Goal: Find specific page/section: Find specific page/section

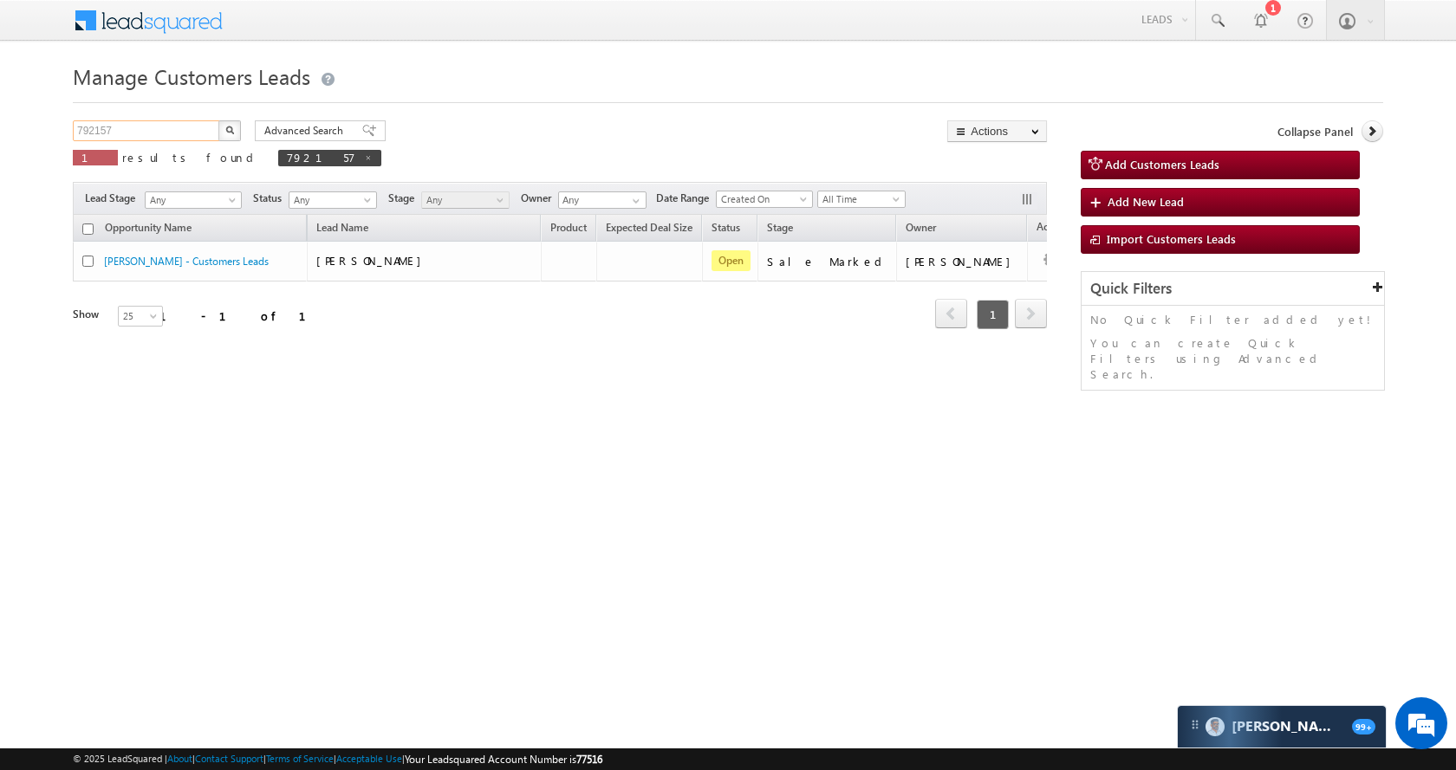
click at [175, 133] on input "792157" at bounding box center [147, 130] width 148 height 21
paste input "957905"
click at [218, 135] on button "button" at bounding box center [229, 130] width 23 height 21
click at [180, 127] on input "957905" at bounding box center [147, 130] width 148 height 21
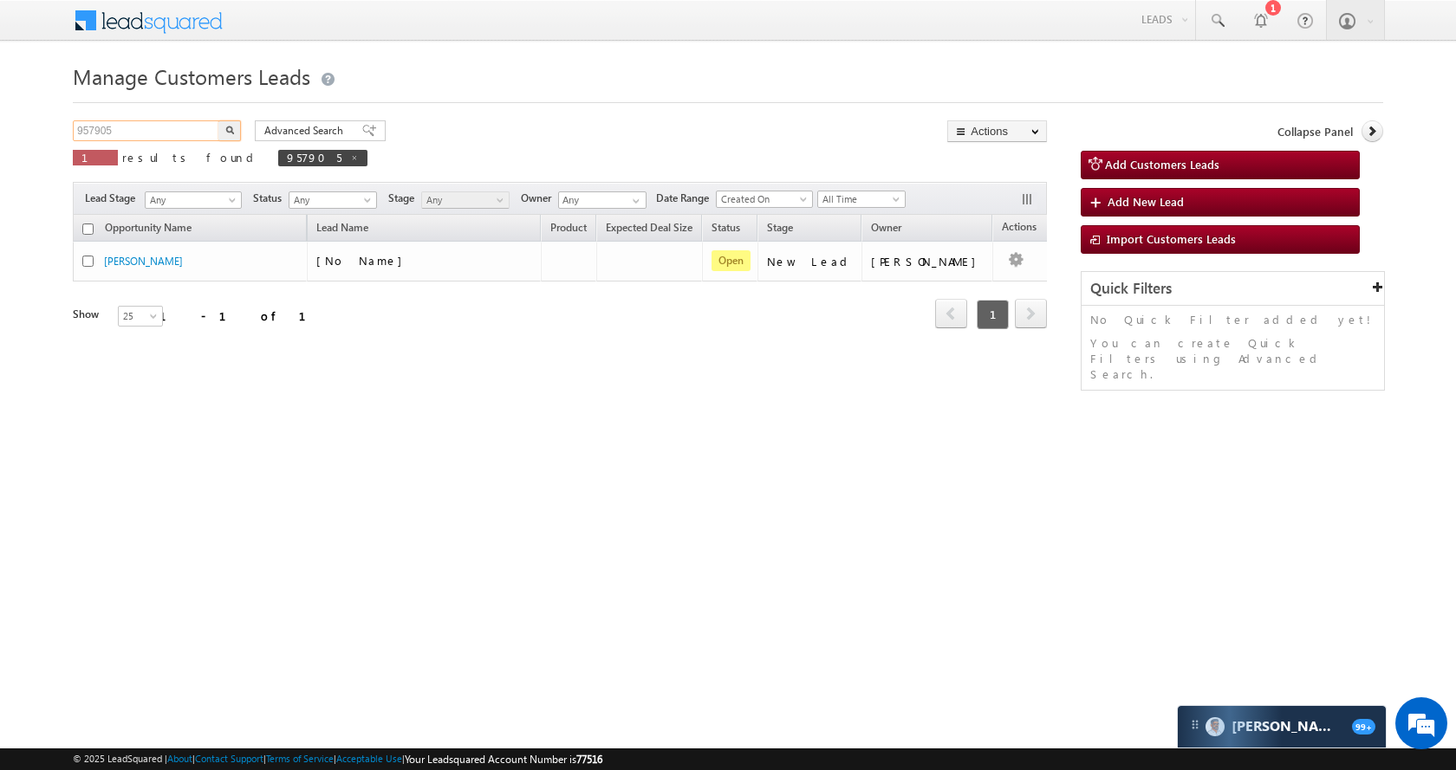
click at [180, 127] on input "957905" at bounding box center [147, 130] width 148 height 21
paste input "767"
click at [244, 127] on div "Advanced Search Advanced search results" at bounding box center [314, 130] width 144 height 21
click at [228, 129] on img "button" at bounding box center [229, 130] width 9 height 9
click at [179, 133] on input "957767" at bounding box center [147, 130] width 148 height 21
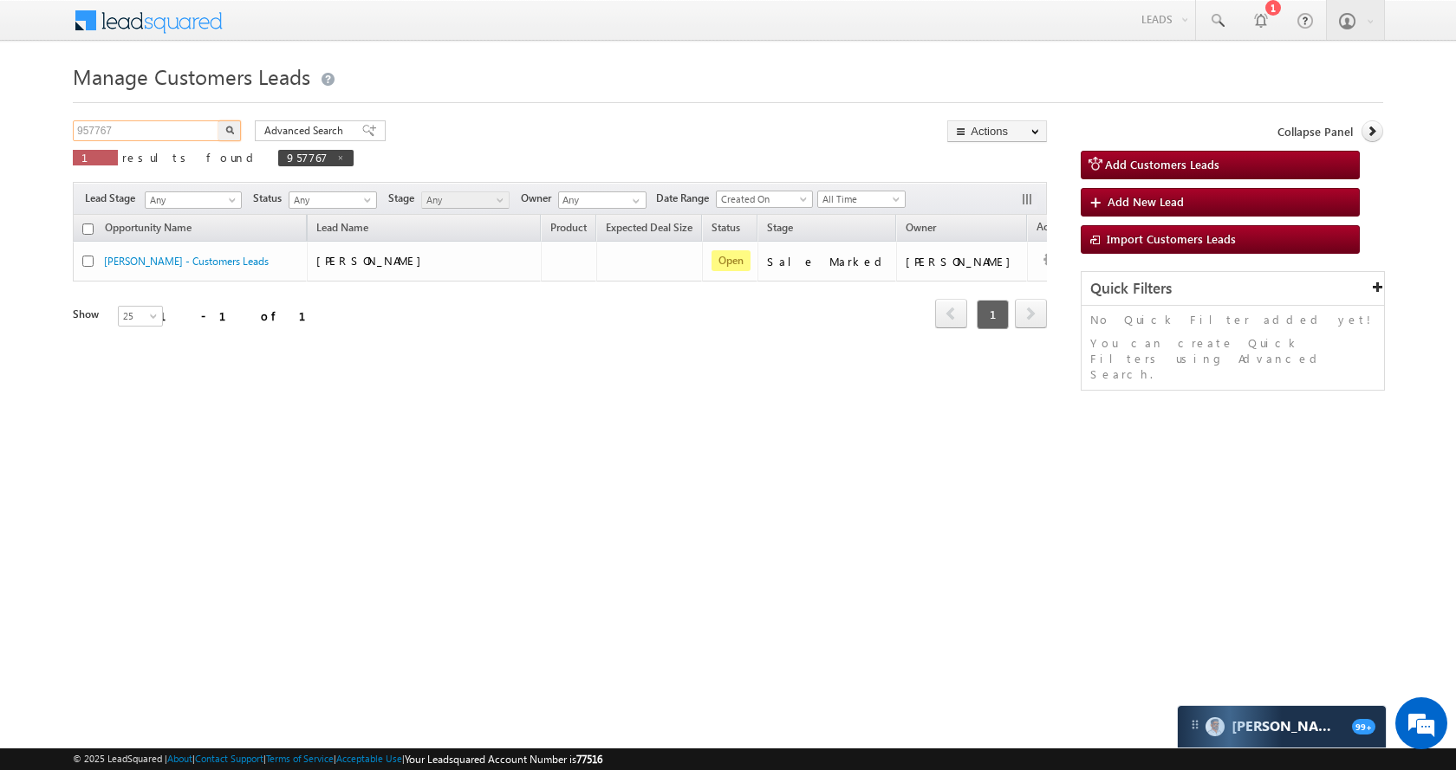
click at [179, 133] on input "957767" at bounding box center [147, 130] width 148 height 21
paste input "3318"
click at [227, 126] on img "button" at bounding box center [229, 130] width 9 height 9
click at [188, 129] on input "953318" at bounding box center [147, 130] width 148 height 21
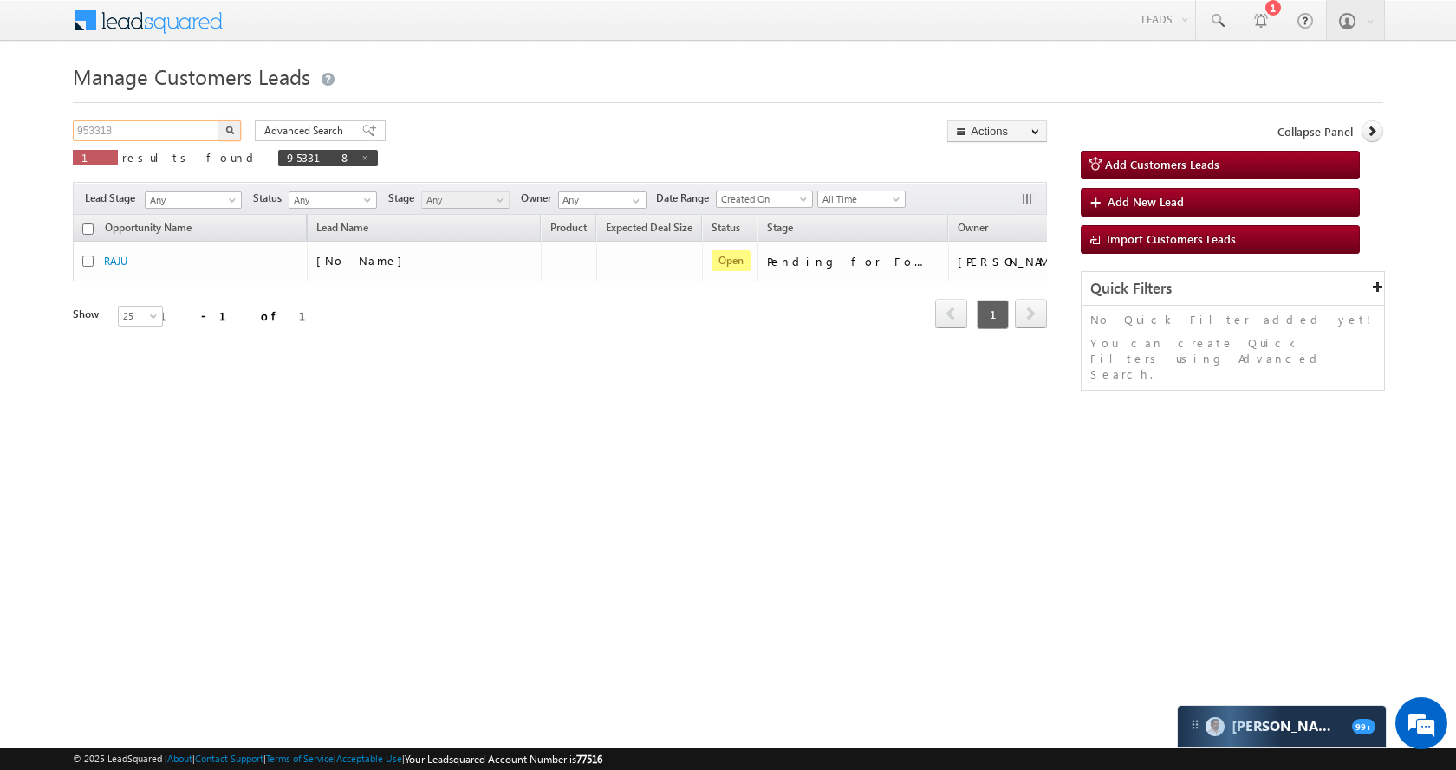
click at [188, 129] on input "953318" at bounding box center [147, 130] width 148 height 21
paste input "2644"
type input "952644"
click at [218, 120] on button "button" at bounding box center [229, 130] width 23 height 21
click at [172, 139] on input "952644" at bounding box center [147, 130] width 148 height 21
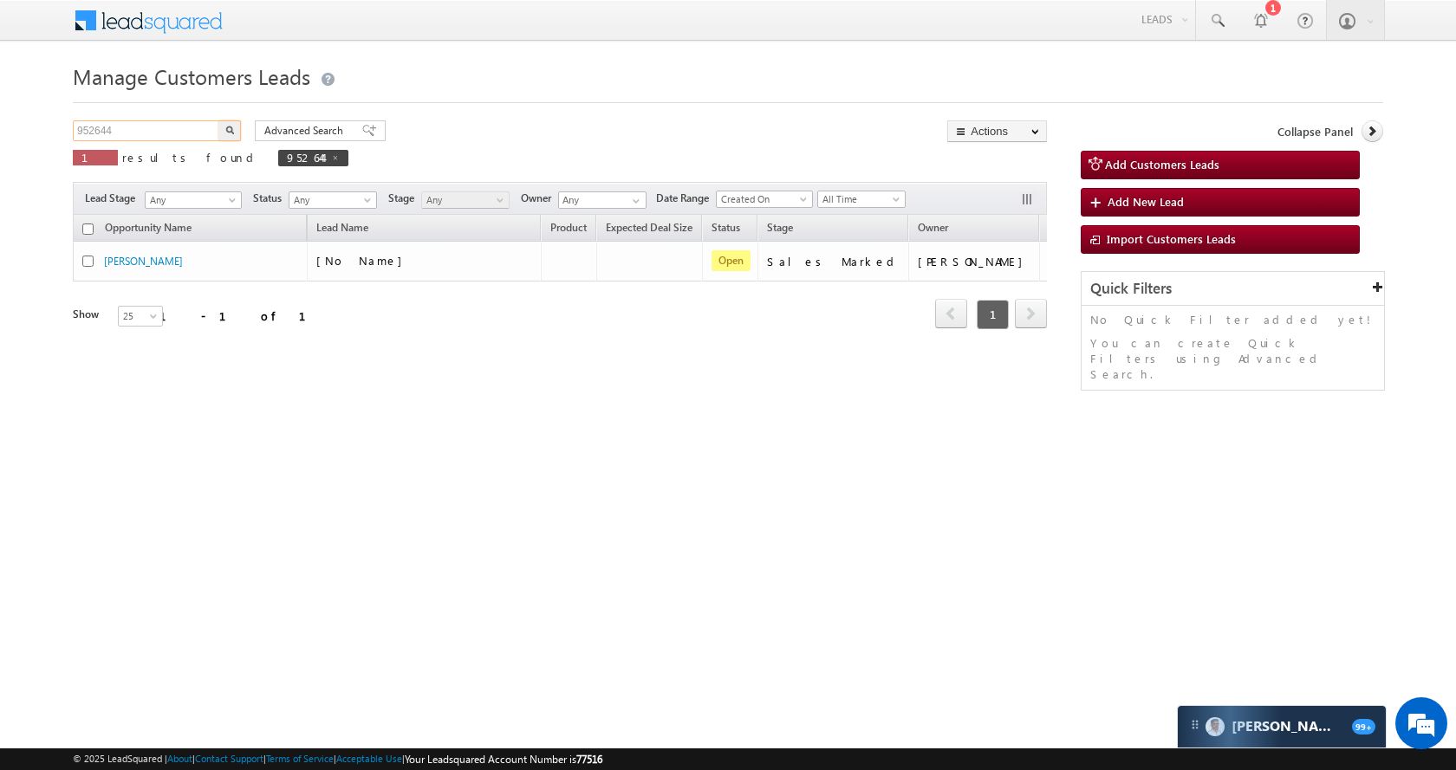
click at [172, 139] on input "952644" at bounding box center [147, 130] width 148 height 21
paste input "4387"
click at [224, 125] on button "button" at bounding box center [229, 130] width 23 height 21
click at [161, 118] on div "Manage Customers Leads 954387 X 1 results found 954387 Advanced Search Advanced…" at bounding box center [728, 274] width 1310 height 433
click at [159, 128] on input "954387" at bounding box center [147, 130] width 148 height 21
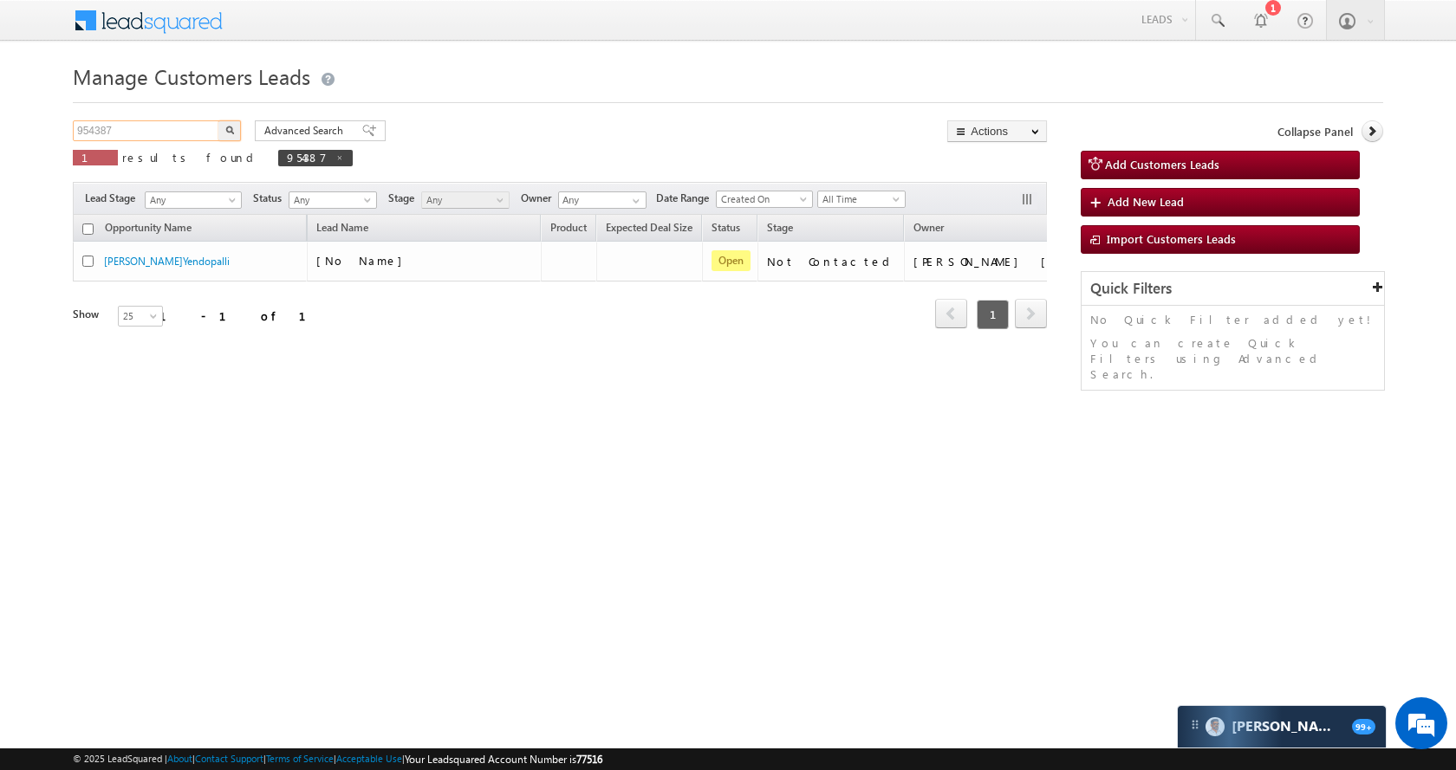
click at [159, 128] on input "954387" at bounding box center [147, 130] width 148 height 21
click at [224, 127] on button "button" at bounding box center [229, 130] width 23 height 21
click at [172, 136] on input "954387" at bounding box center [147, 130] width 148 height 21
paste input "2768"
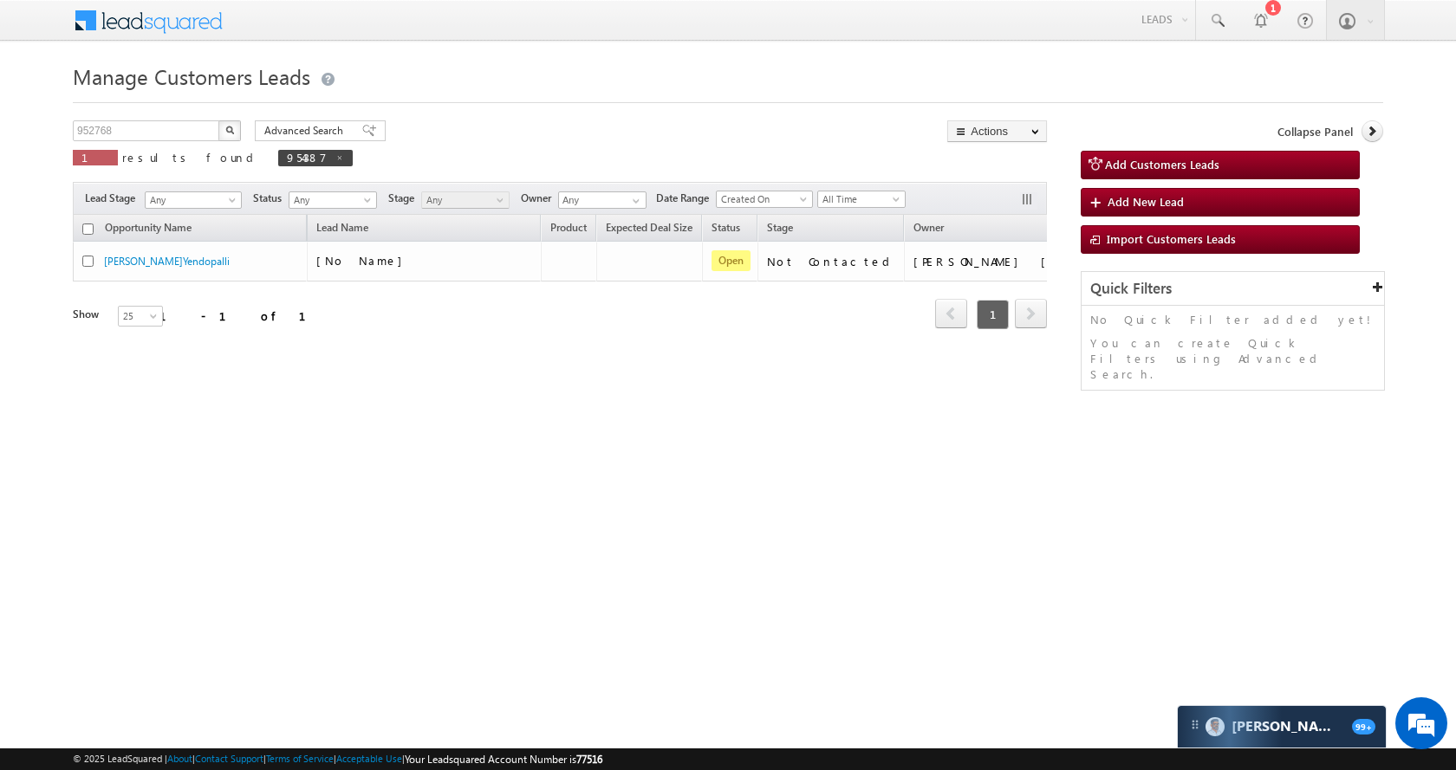
click at [237, 133] on button "button" at bounding box center [229, 130] width 23 height 21
click at [163, 135] on input "952768" at bounding box center [147, 130] width 148 height 21
paste input "1286"
type input "951286"
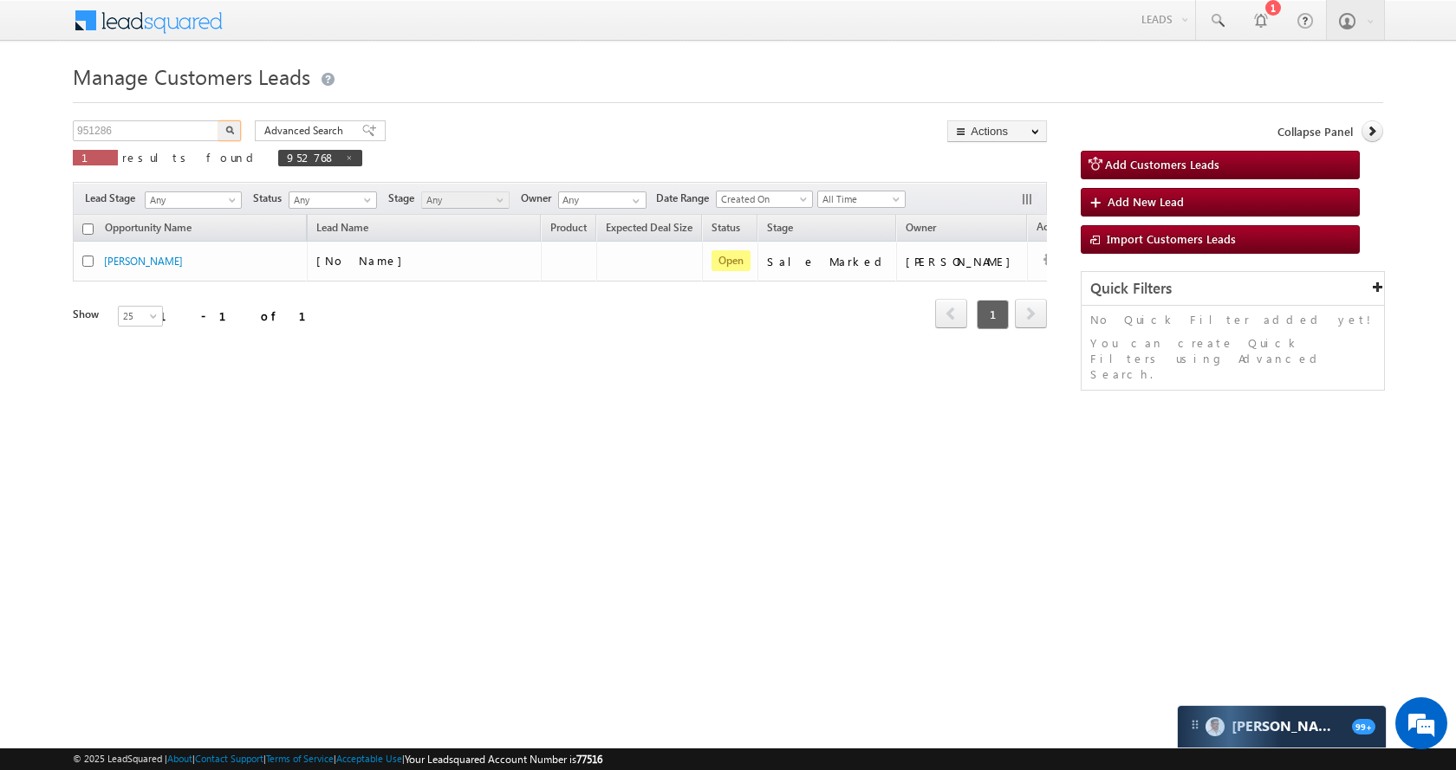
click at [231, 131] on img "button" at bounding box center [229, 130] width 9 height 9
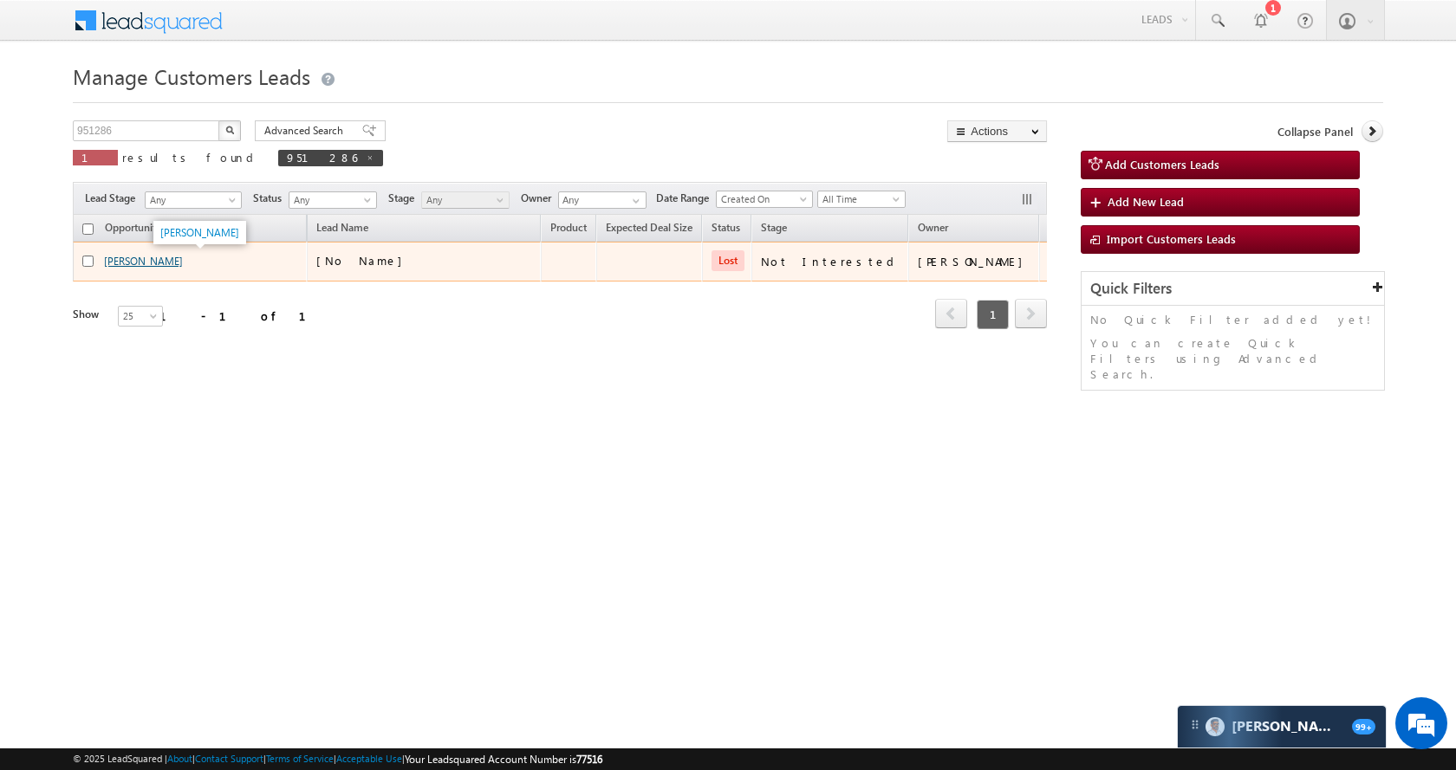
click at [137, 259] on link "YUSUF SHAH" at bounding box center [143, 261] width 79 height 13
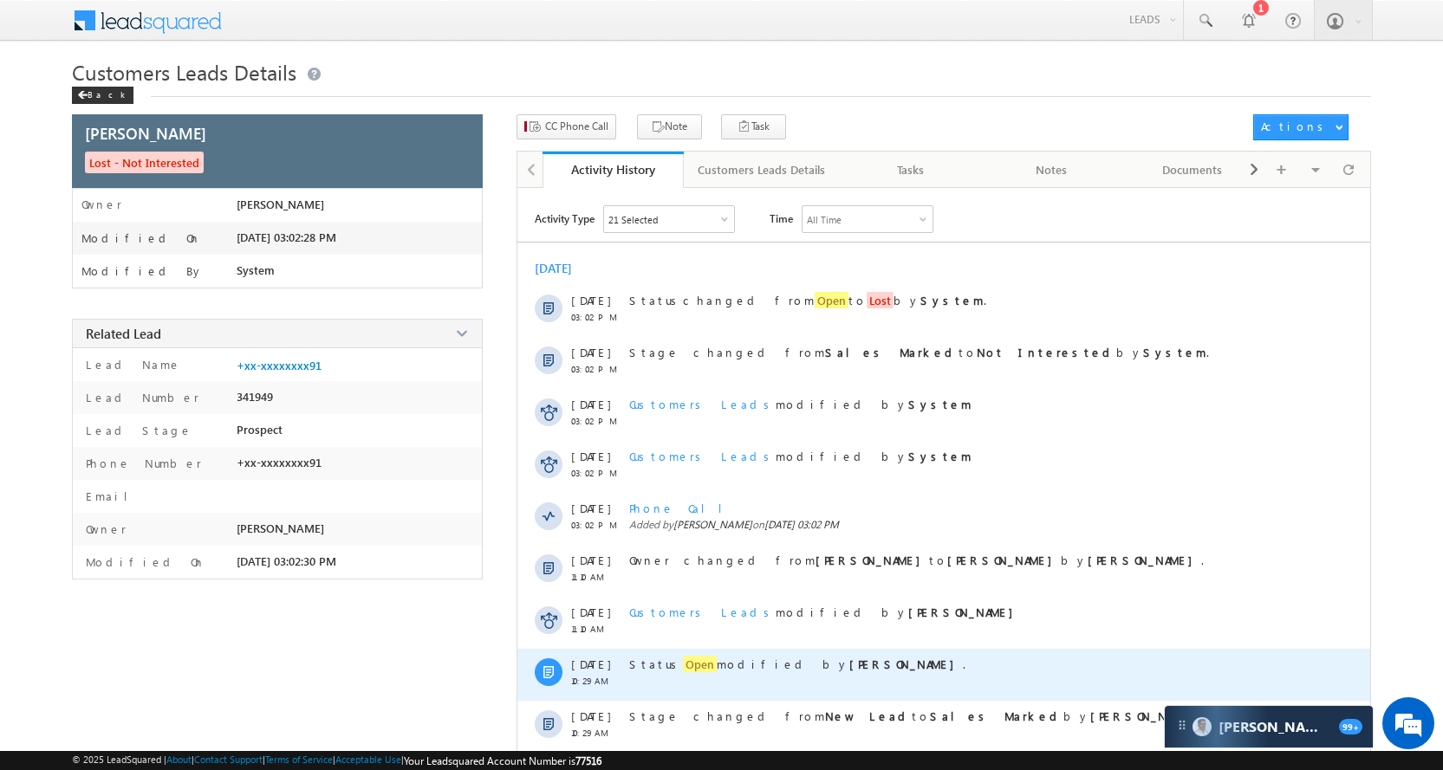
click at [691, 660] on span "Open" at bounding box center [700, 664] width 34 height 16
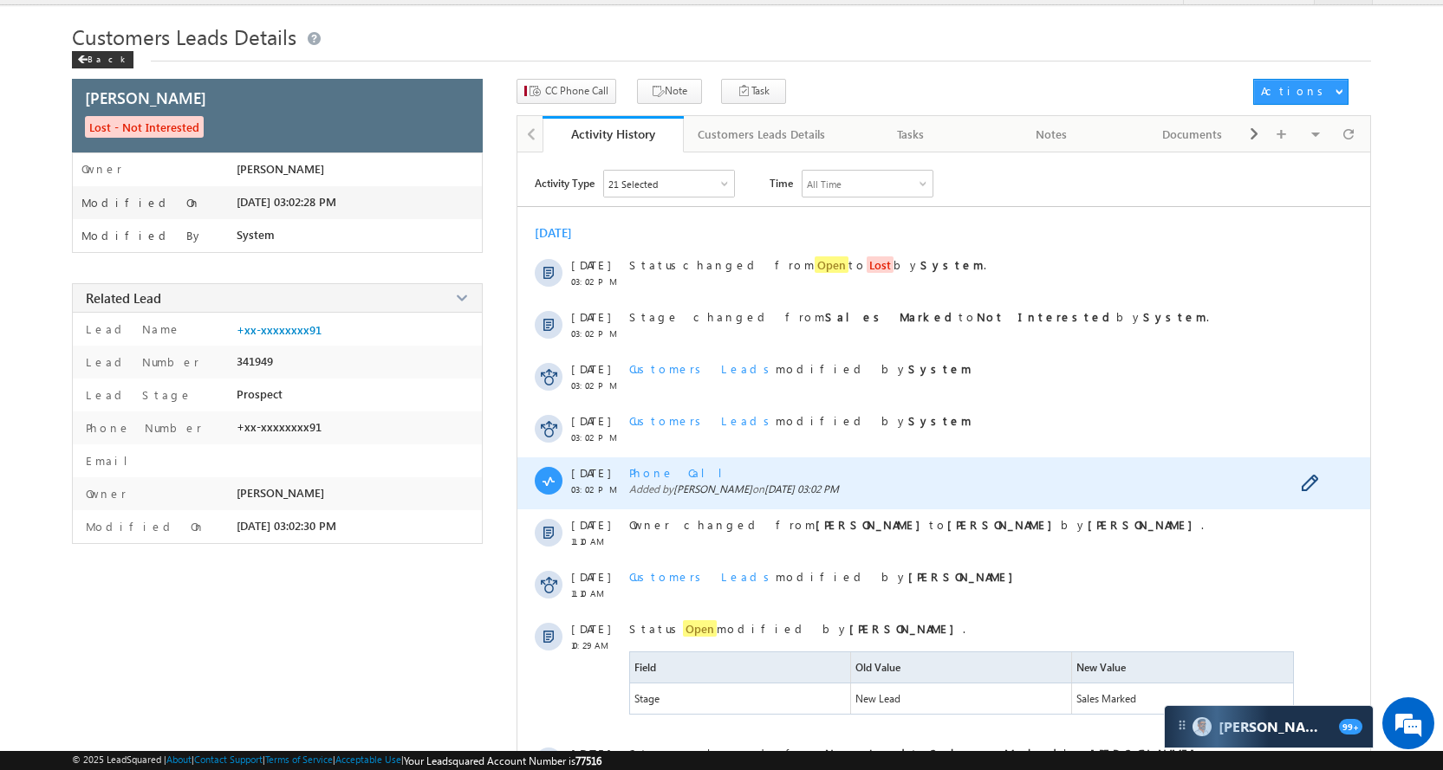
scroll to position [35, 0]
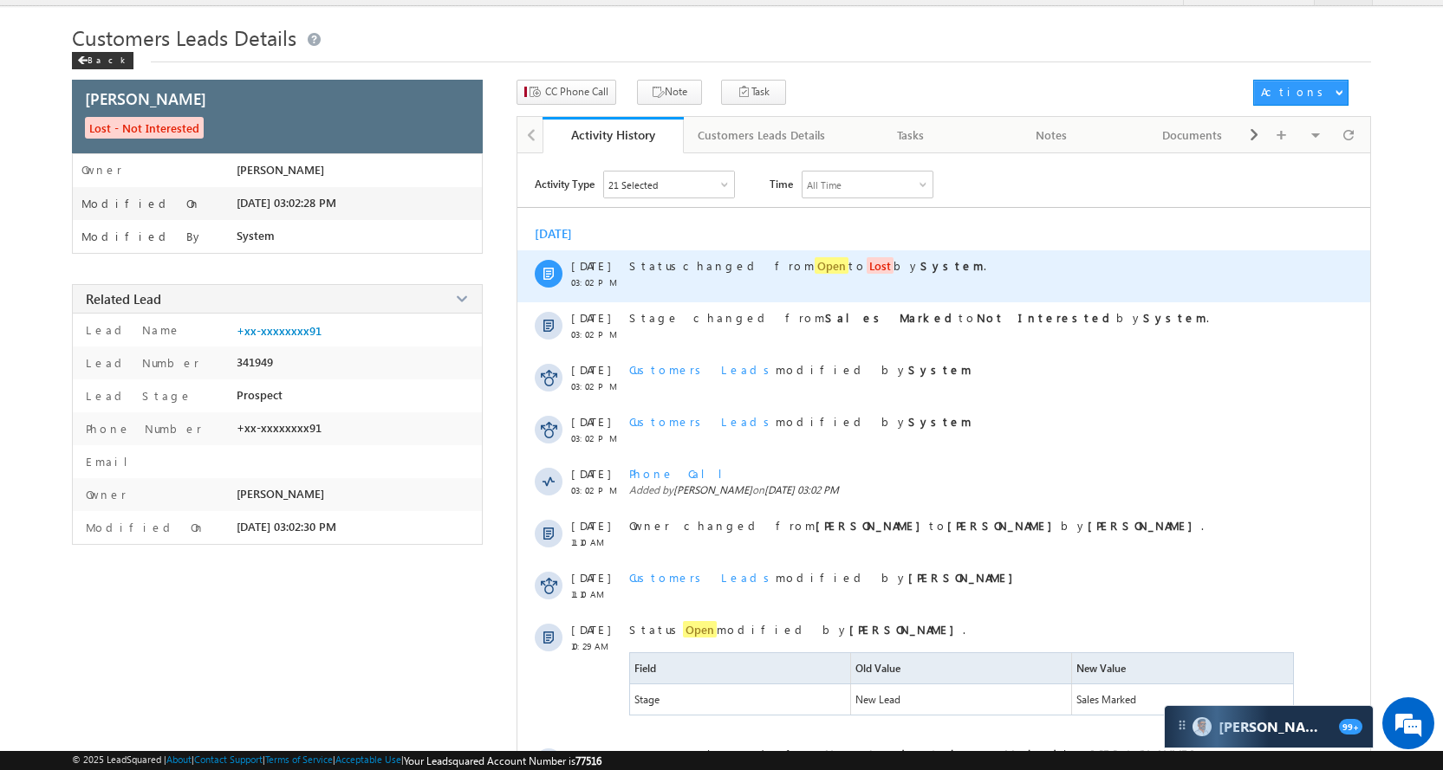
click at [815, 264] on span "Open" at bounding box center [832, 265] width 34 height 16
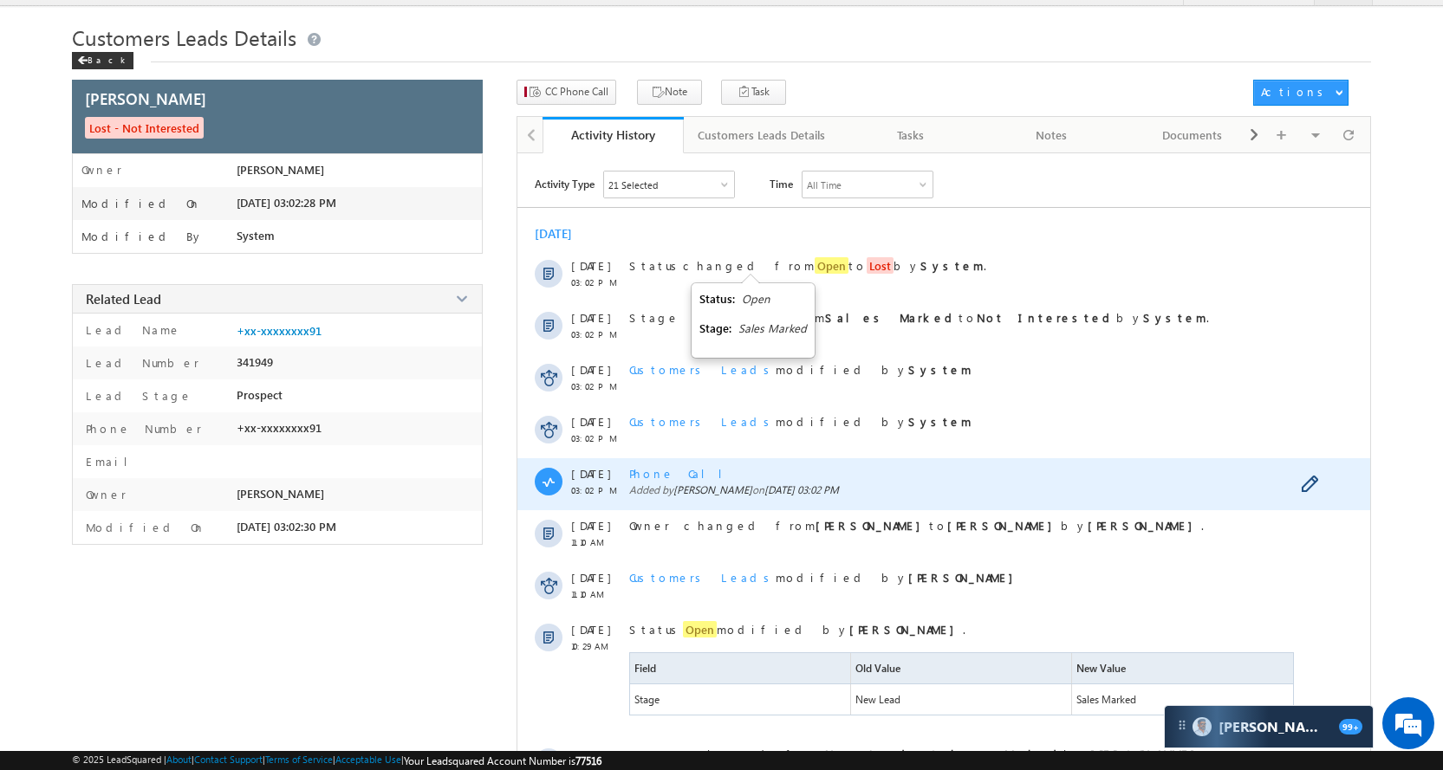
click at [675, 470] on span "Phone Call" at bounding box center [682, 473] width 107 height 15
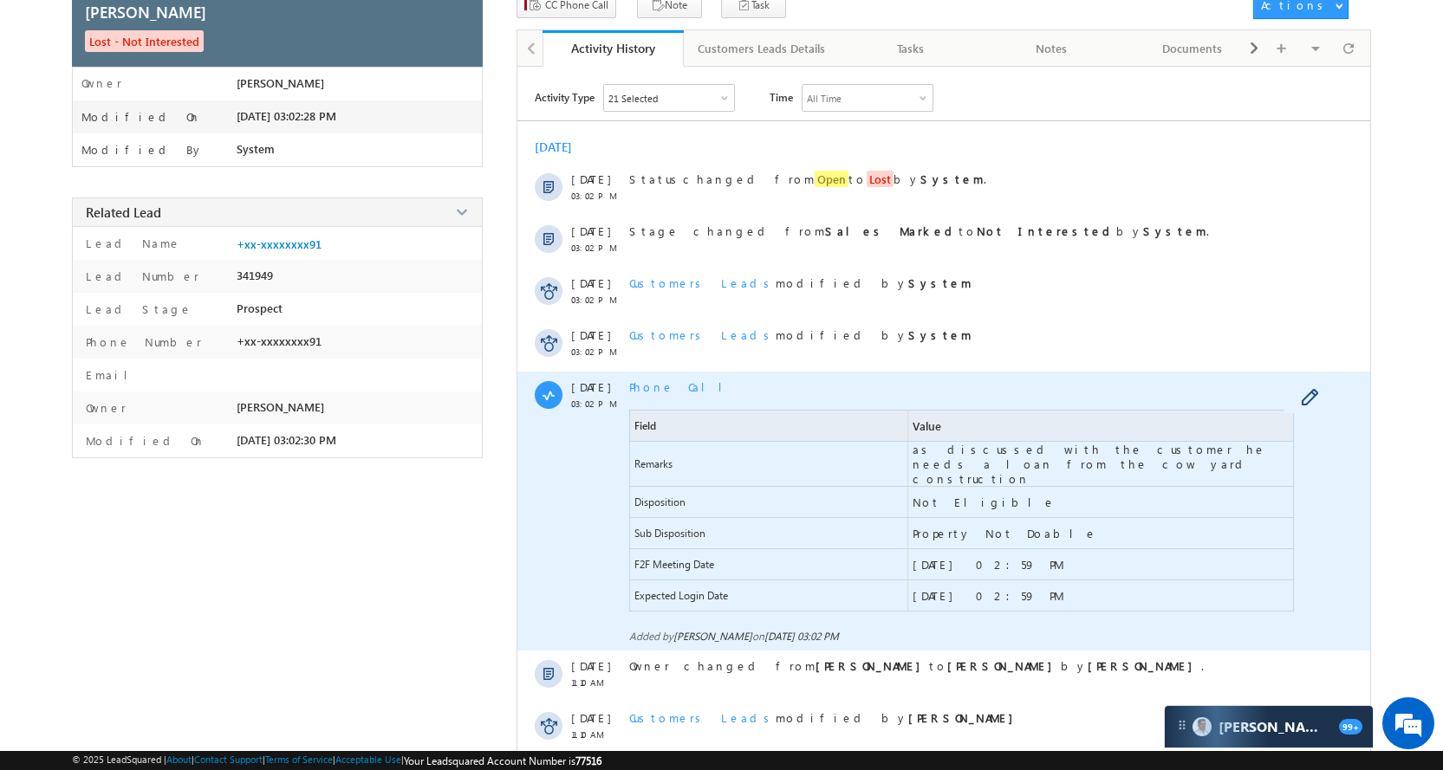
scroll to position [0, 0]
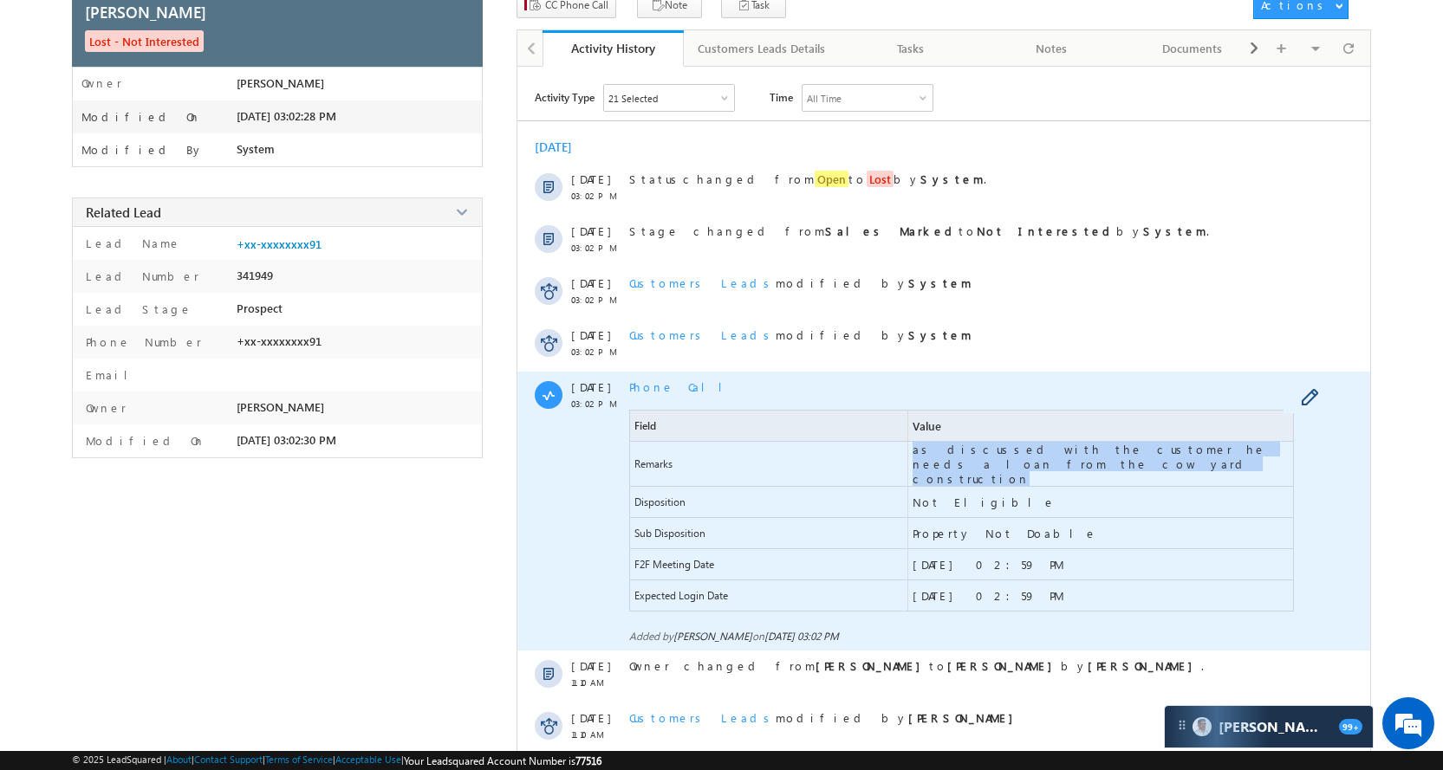
drag, startPoint x: 914, startPoint y: 452, endPoint x: 971, endPoint y: 462, distance: 58.1
click at [971, 462] on span "as discussed with the customer he needs a loan from the cow yard construction" at bounding box center [1103, 464] width 380 height 44
copy span "as discussed with the customer he needs a loan from the cow yard construction"
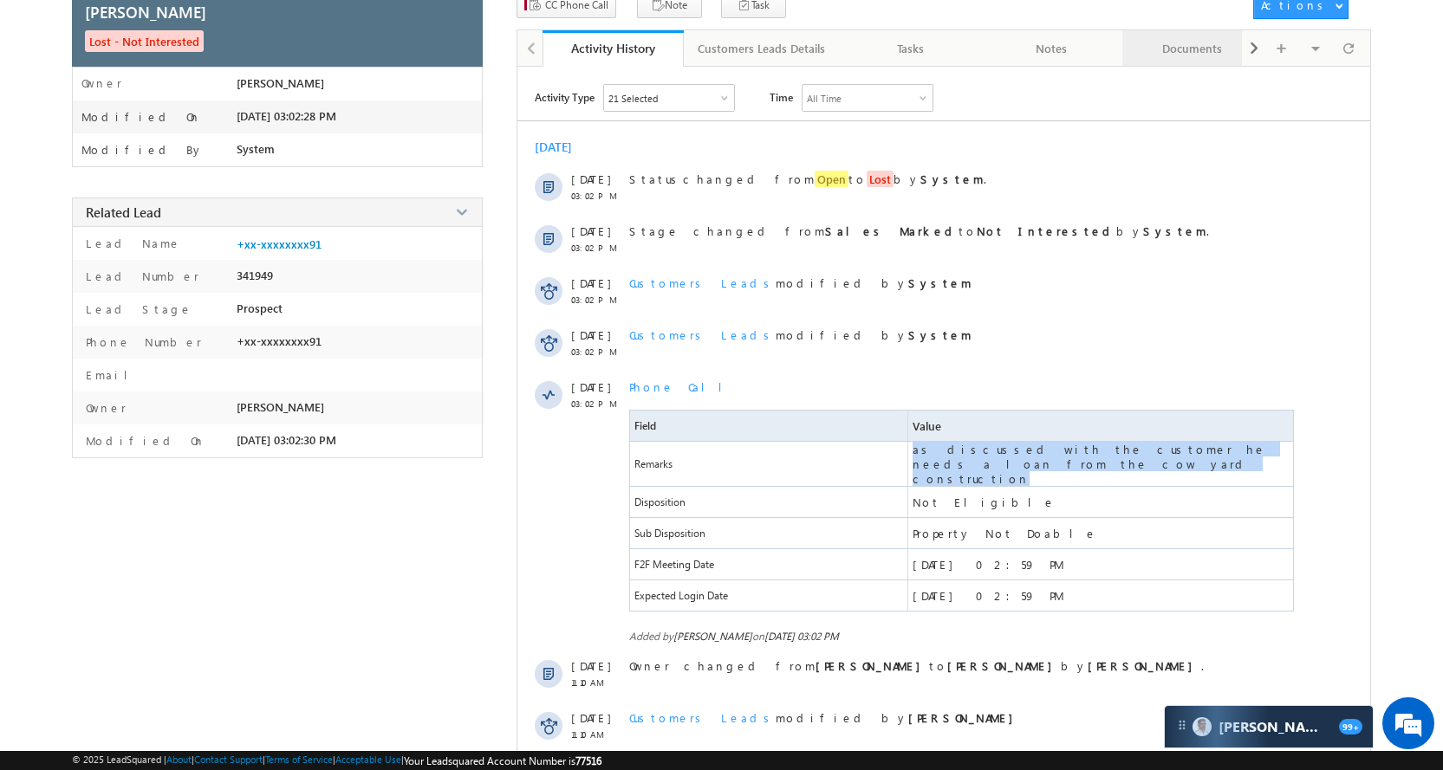
click at [1205, 39] on div "Documents" at bounding box center [1192, 48] width 112 height 21
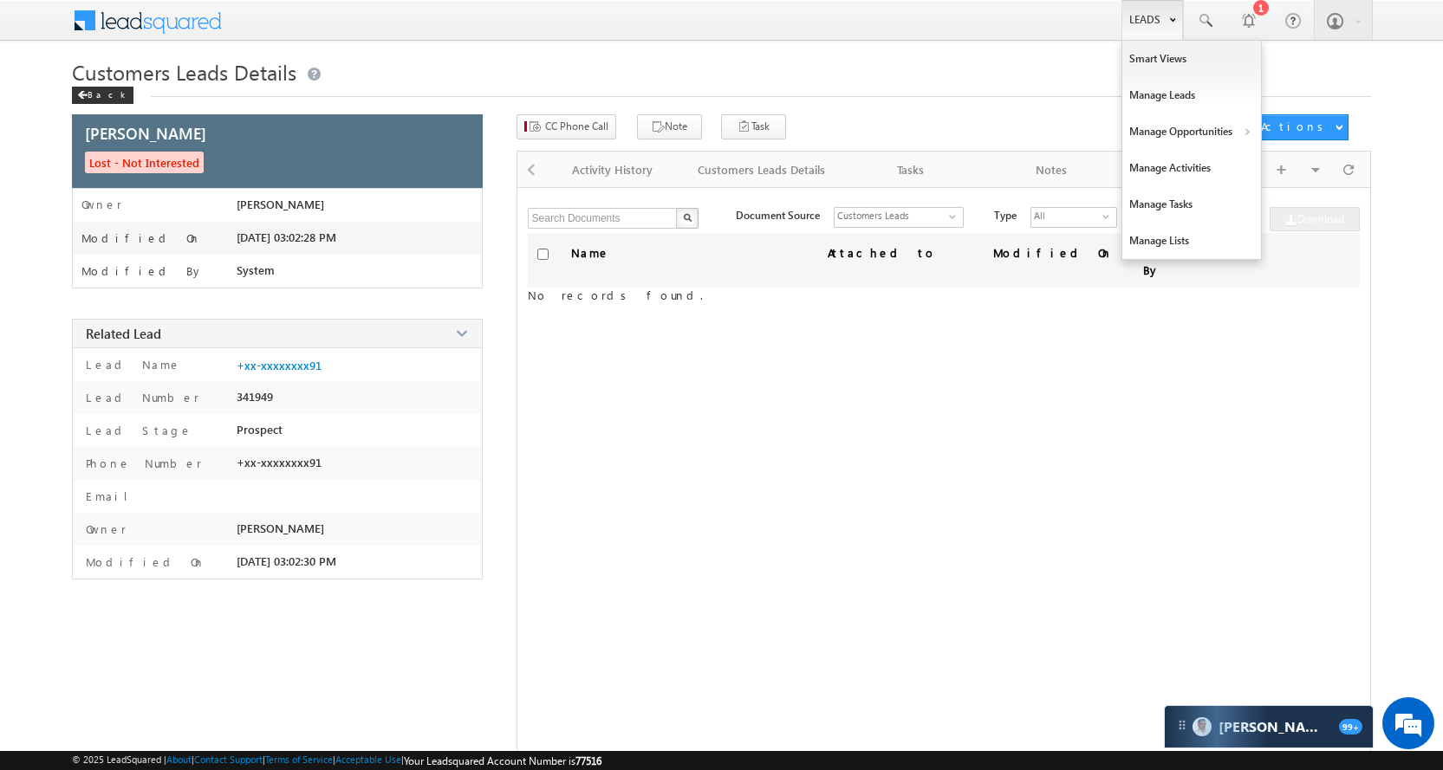
click at [1156, 22] on link "Leads" at bounding box center [1152, 20] width 62 height 40
click at [1166, 125] on link "Manage Opportunities" at bounding box center [1191, 132] width 139 height 36
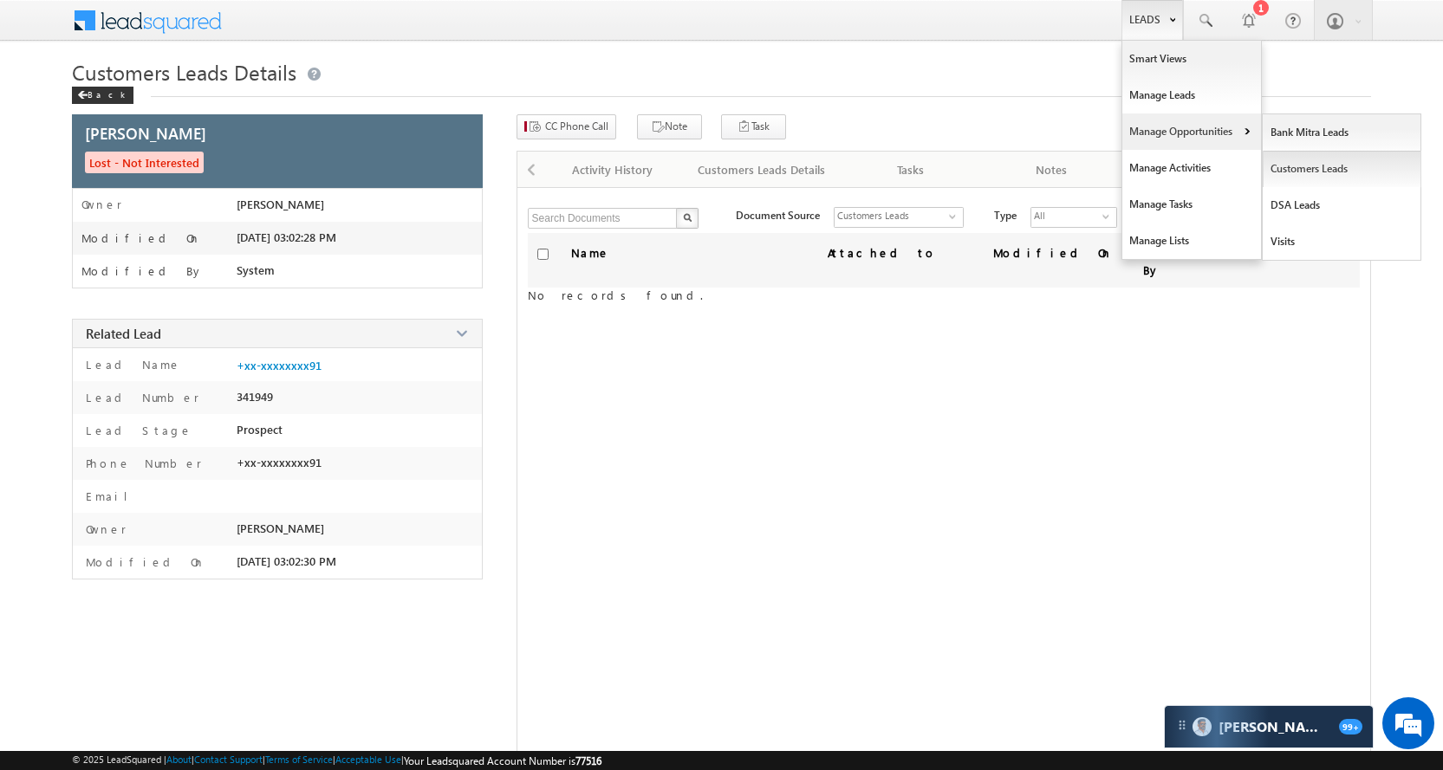
click at [1285, 162] on link "Customers Leads" at bounding box center [1342, 169] width 159 height 36
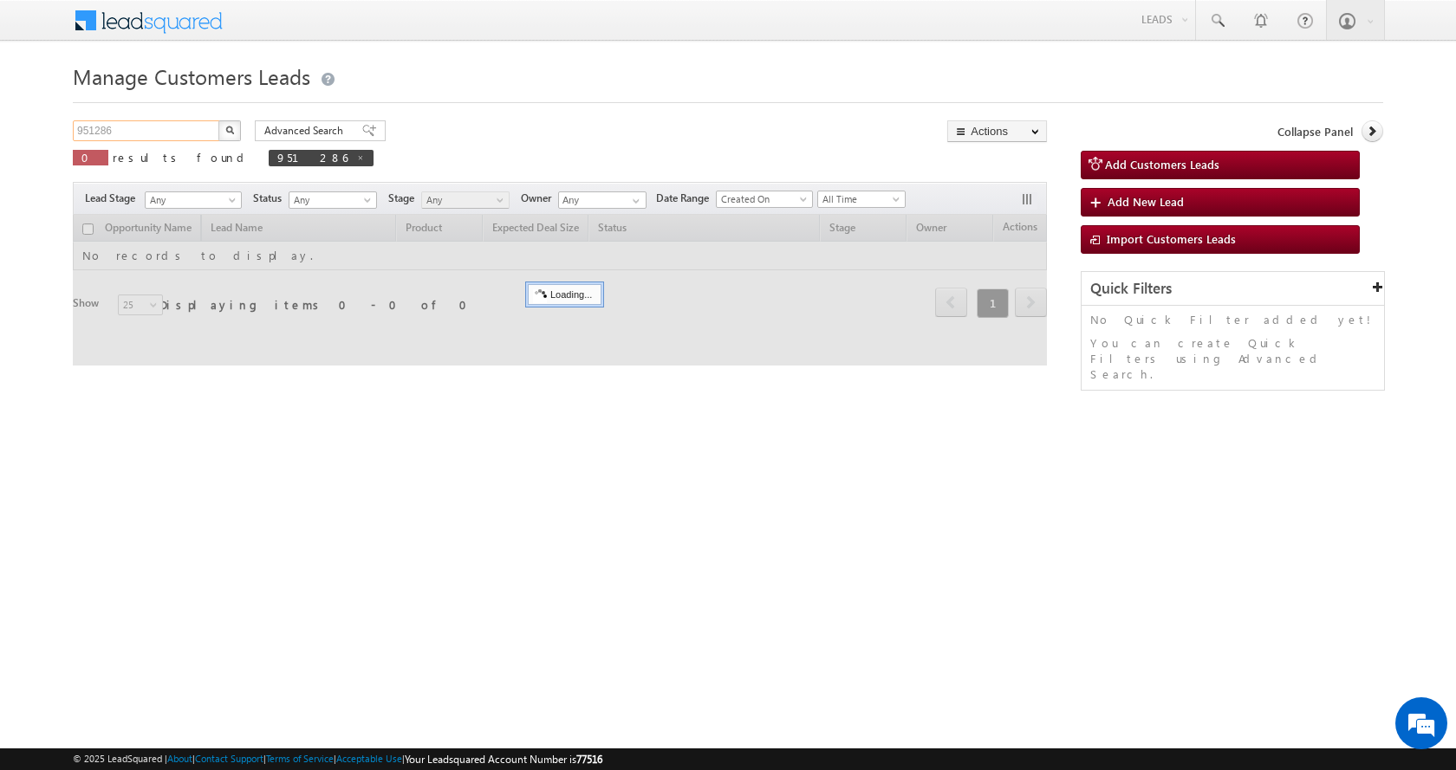
click at [168, 133] on input "951286" at bounding box center [147, 130] width 148 height 21
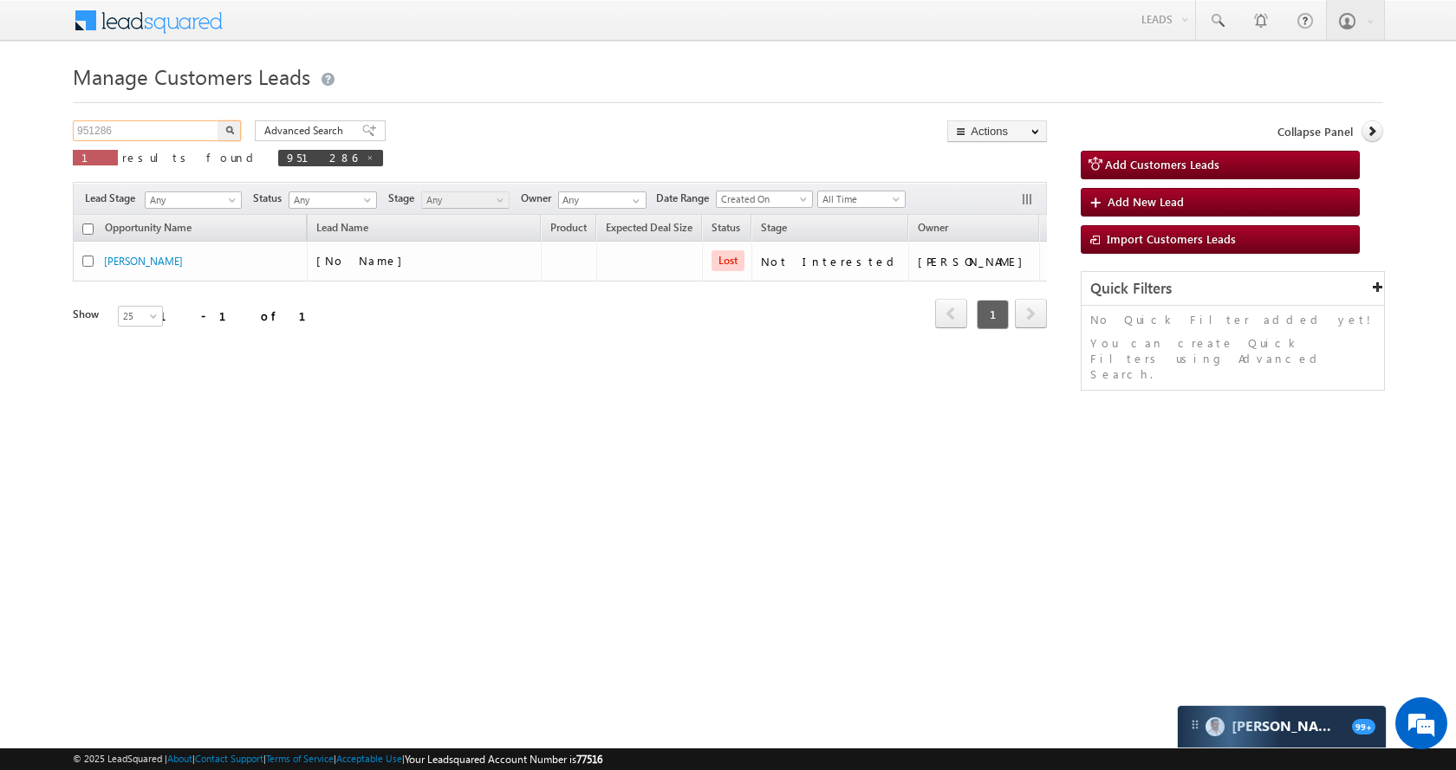
click at [168, 133] on input "951286" at bounding box center [147, 130] width 148 height 21
paste input "4051"
click at [220, 128] on button "button" at bounding box center [229, 130] width 23 height 21
click at [144, 138] on input "954051" at bounding box center [147, 130] width 148 height 21
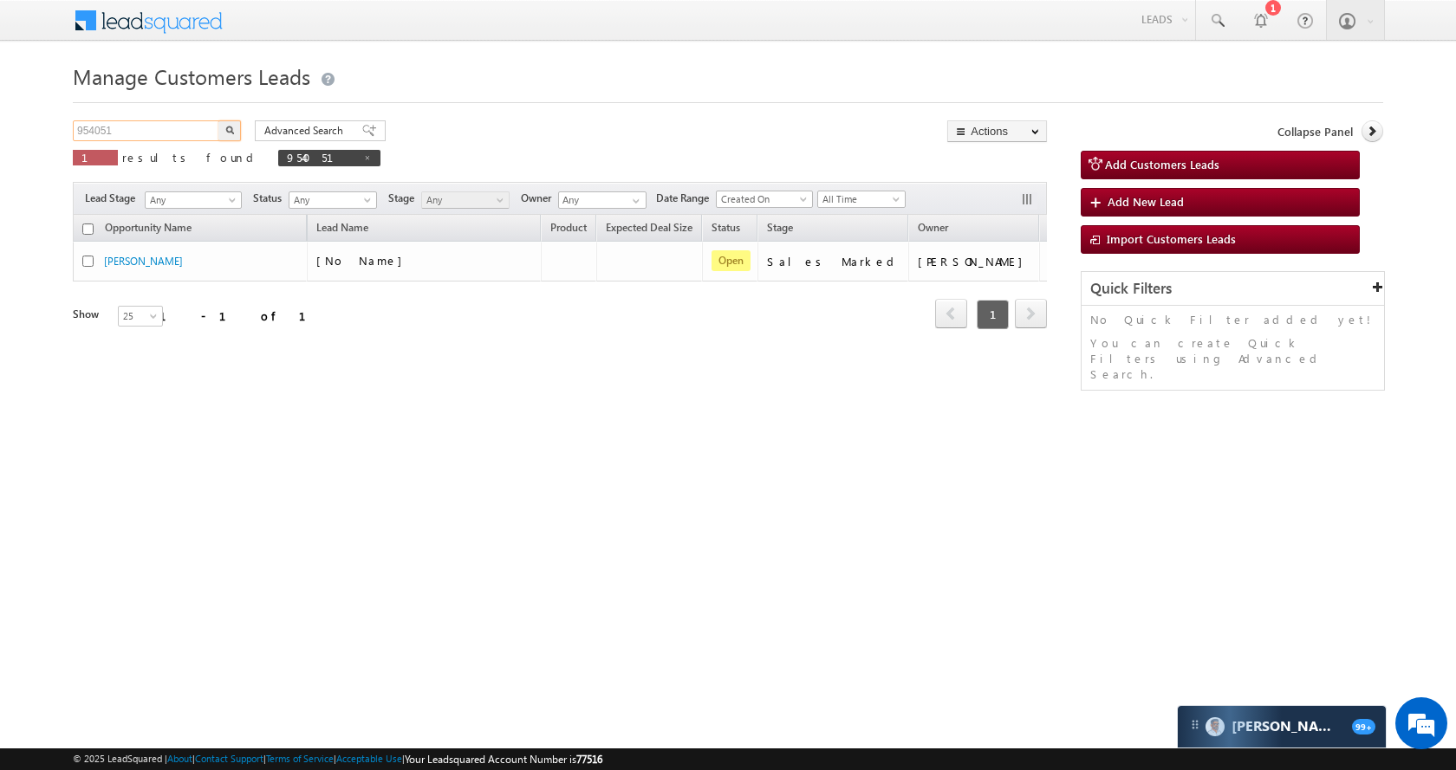
paste input "398"
type input "953981"
click at [226, 123] on button "button" at bounding box center [229, 130] width 23 height 21
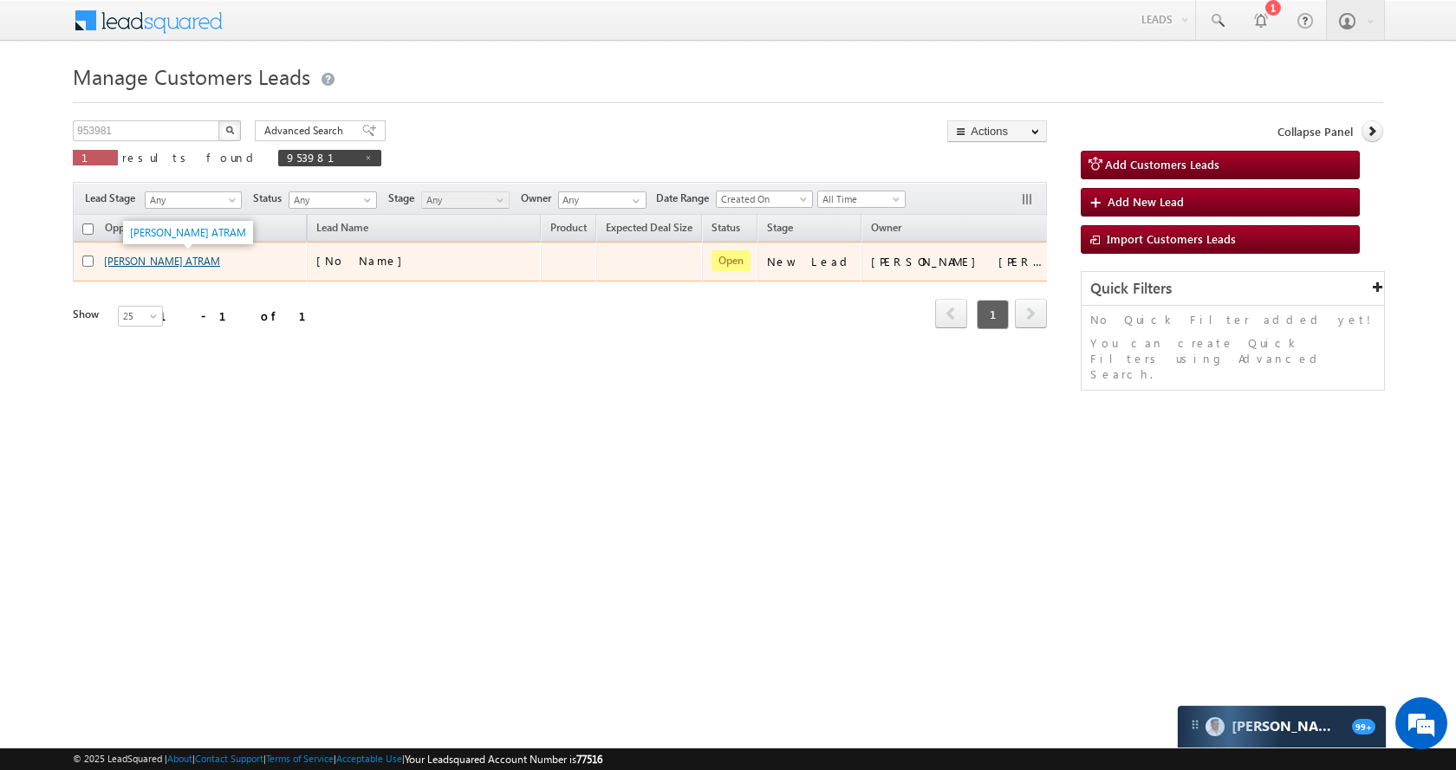
click at [203, 263] on link "[PERSON_NAME] ATRAM" at bounding box center [162, 261] width 116 height 13
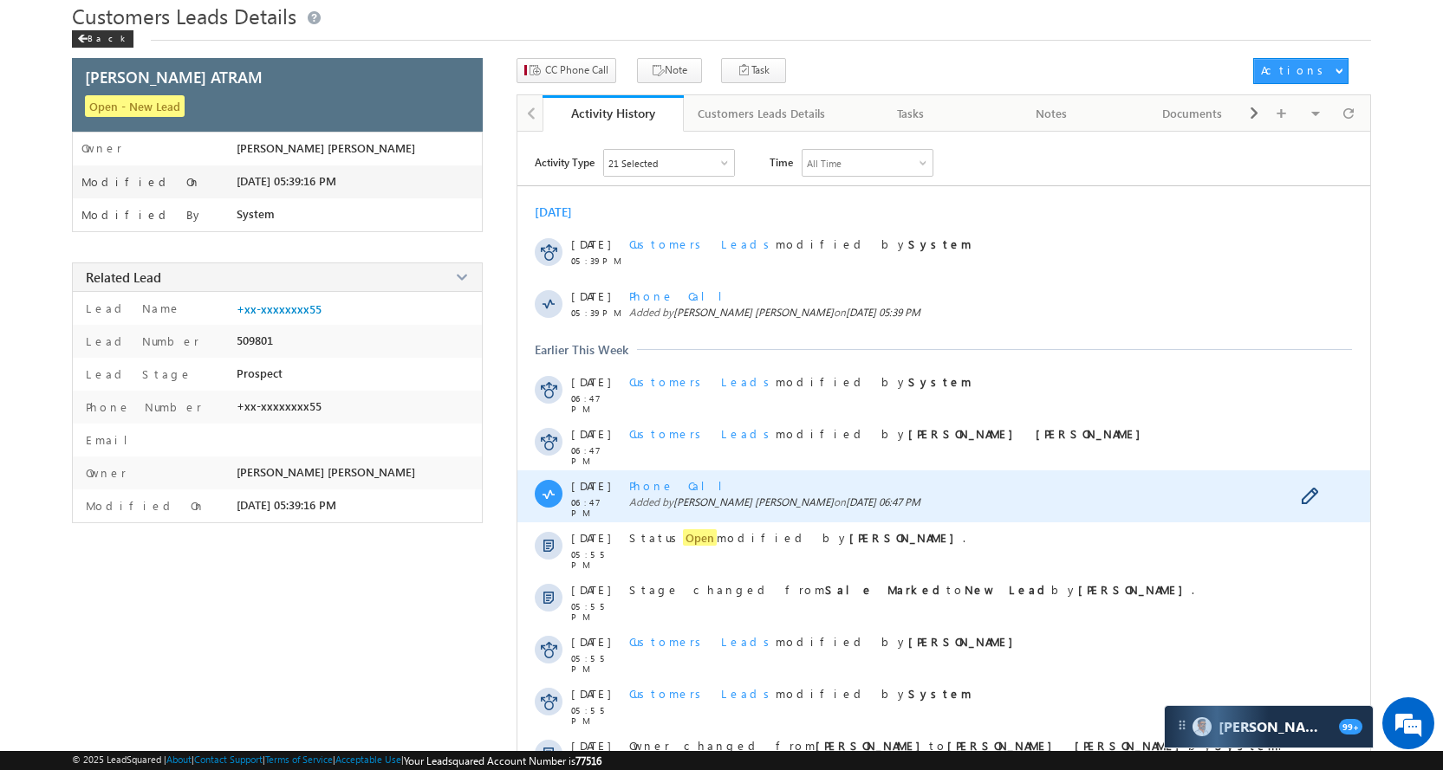
scroll to position [87, 0]
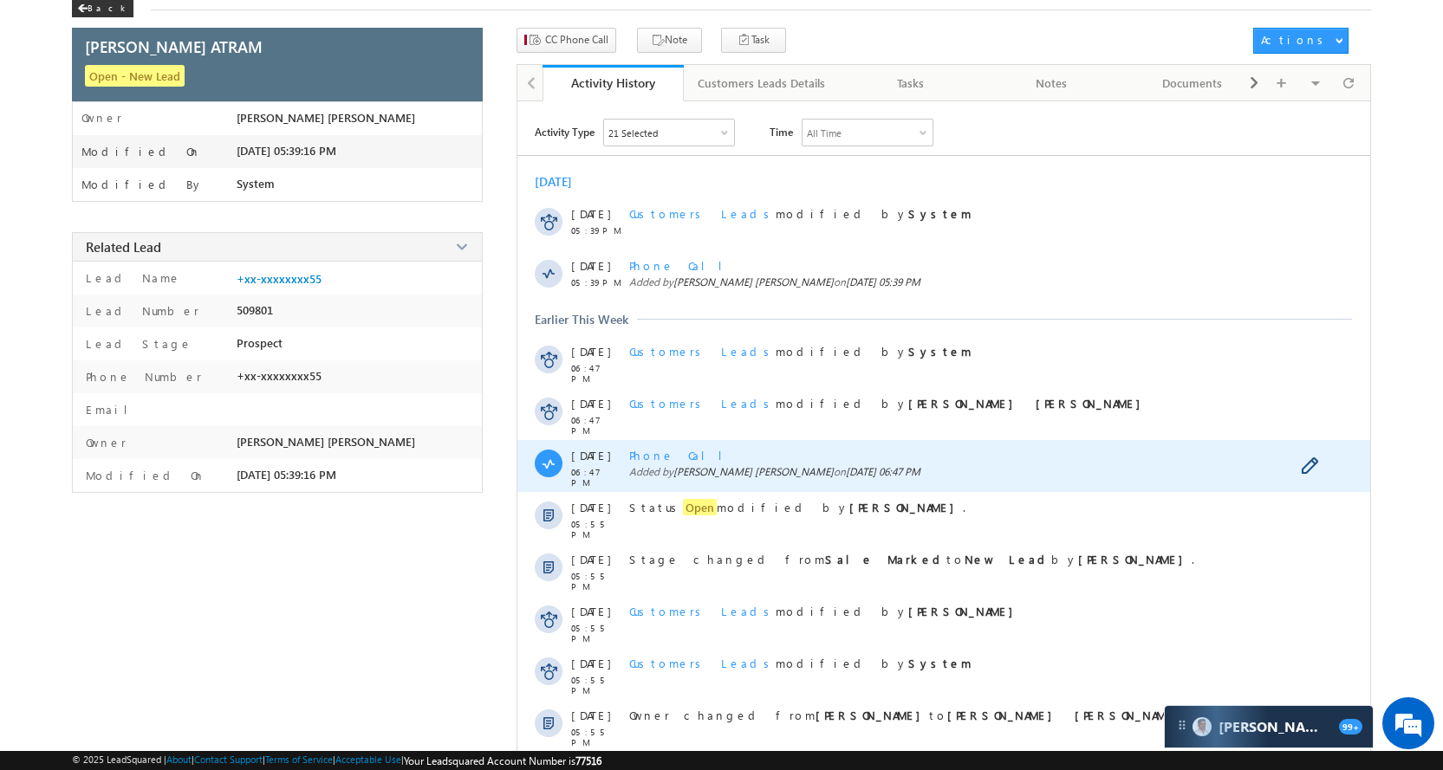
click at [668, 455] on span "Phone Call" at bounding box center [682, 455] width 107 height 15
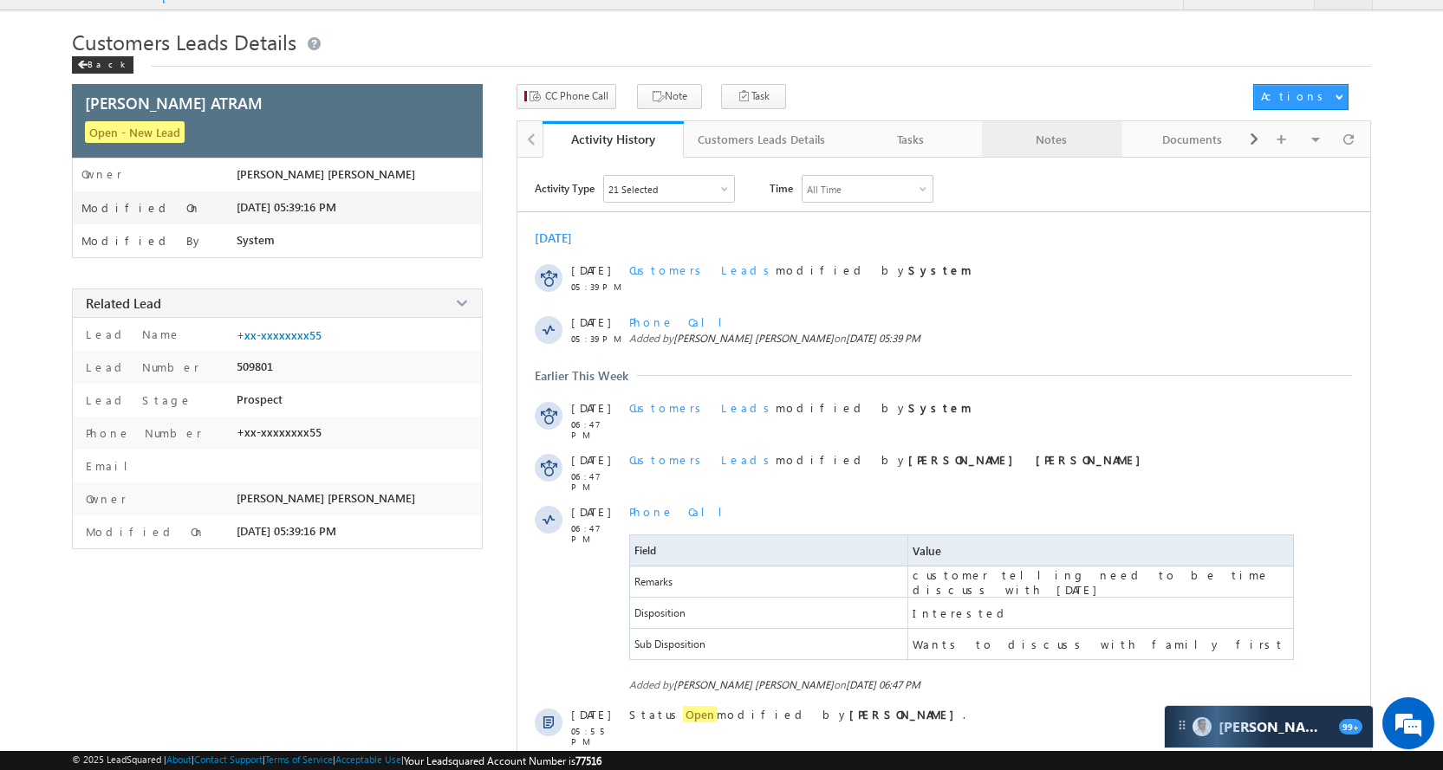
scroll to position [0, 0]
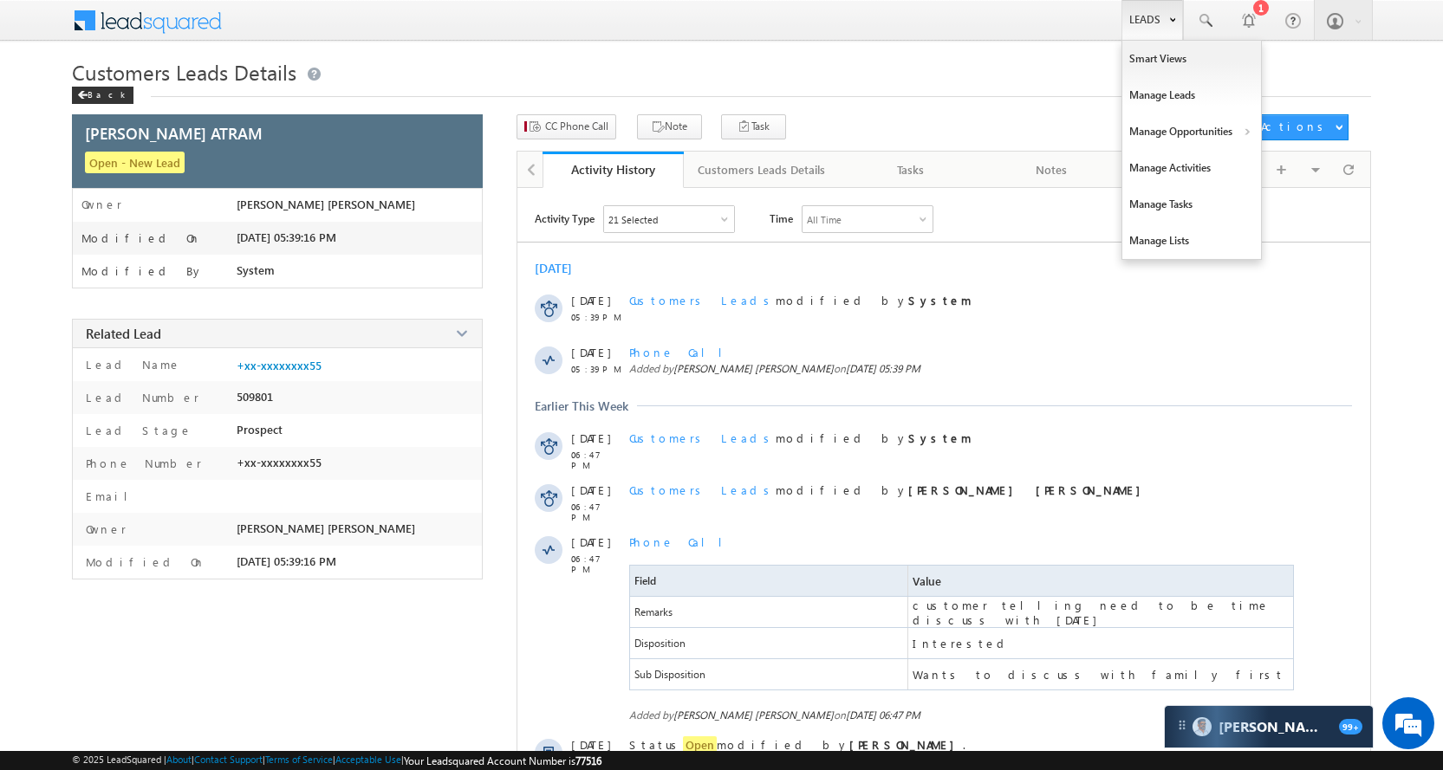
click at [1128, 24] on link "Leads" at bounding box center [1152, 20] width 62 height 40
click at [1155, 115] on link "Manage Opportunities" at bounding box center [1191, 132] width 139 height 36
click at [1272, 163] on link "Customers Leads" at bounding box center [1342, 169] width 159 height 36
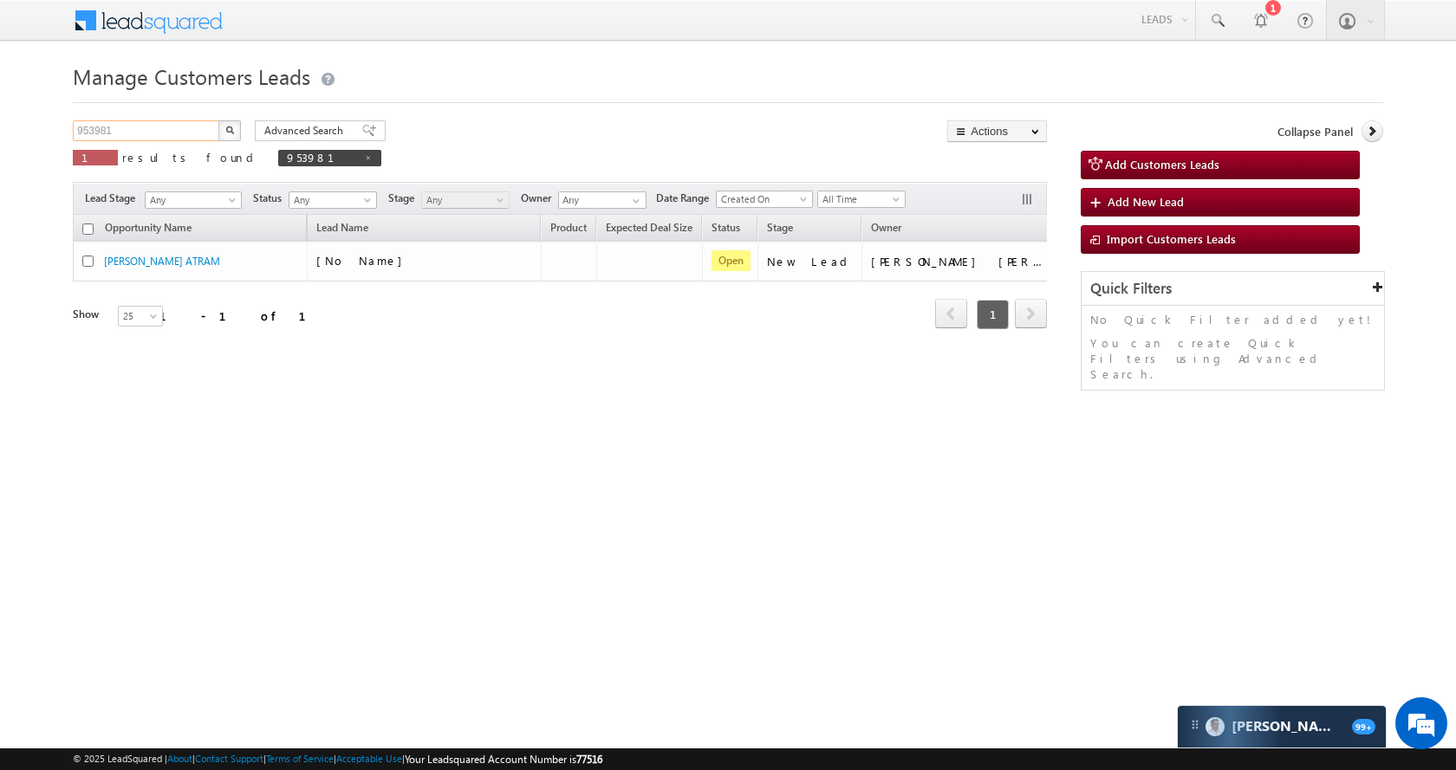
click at [139, 131] on input "953981" at bounding box center [147, 130] width 148 height 21
paste input "35990"
type input "935990"
click at [237, 128] on button "button" at bounding box center [229, 130] width 23 height 21
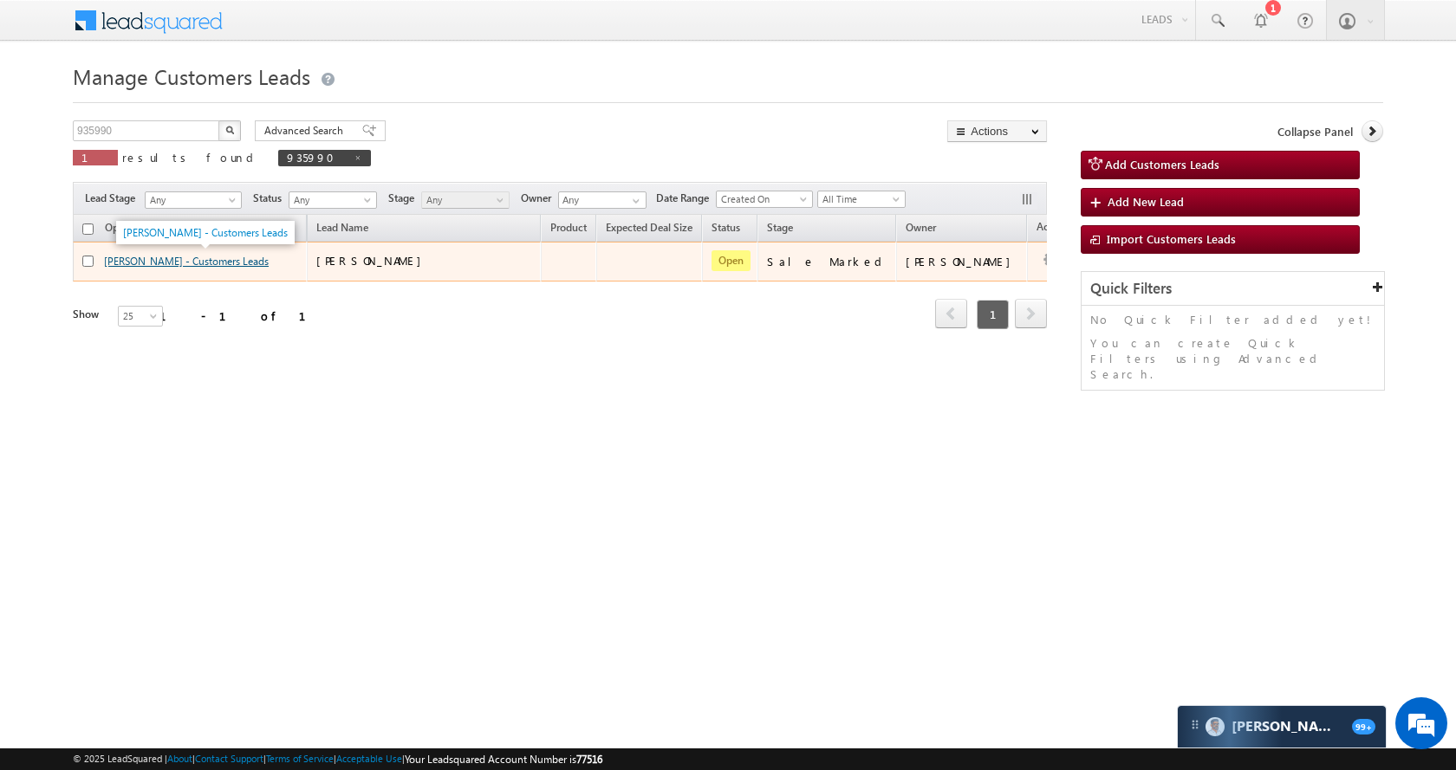
click at [165, 258] on link "[PERSON_NAME] - Customers Leads" at bounding box center [186, 261] width 165 height 13
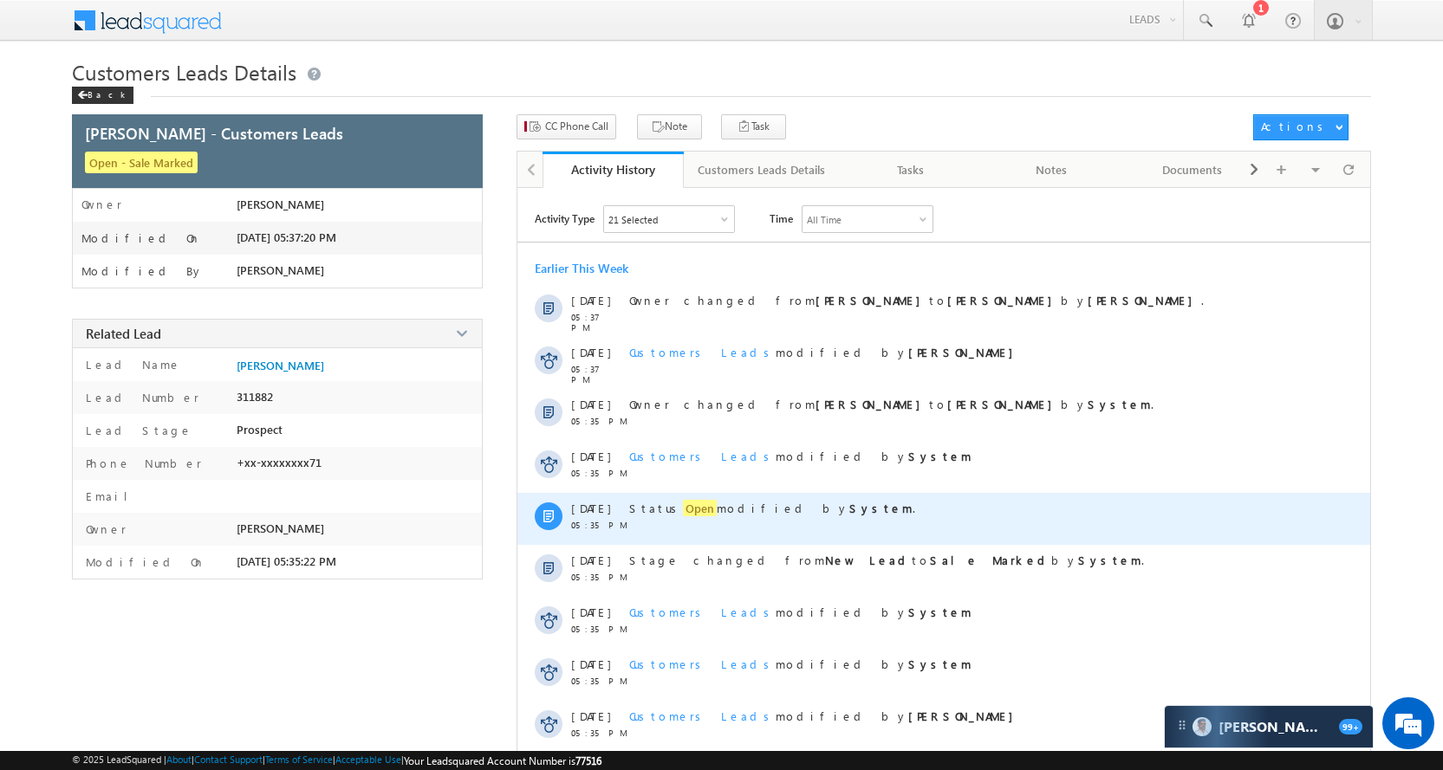
click at [683, 510] on span "Open" at bounding box center [700, 508] width 34 height 16
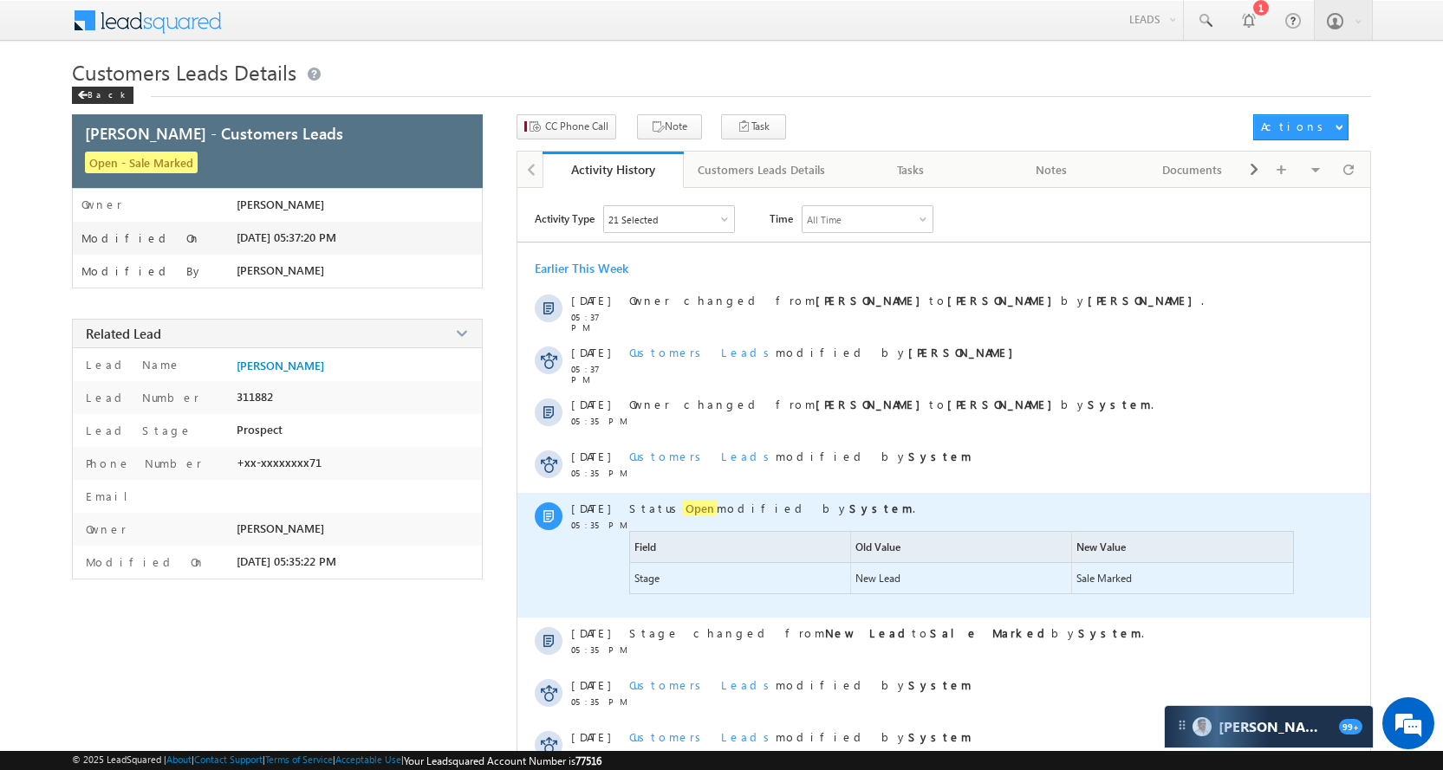
click at [683, 507] on span "Open" at bounding box center [700, 508] width 34 height 16
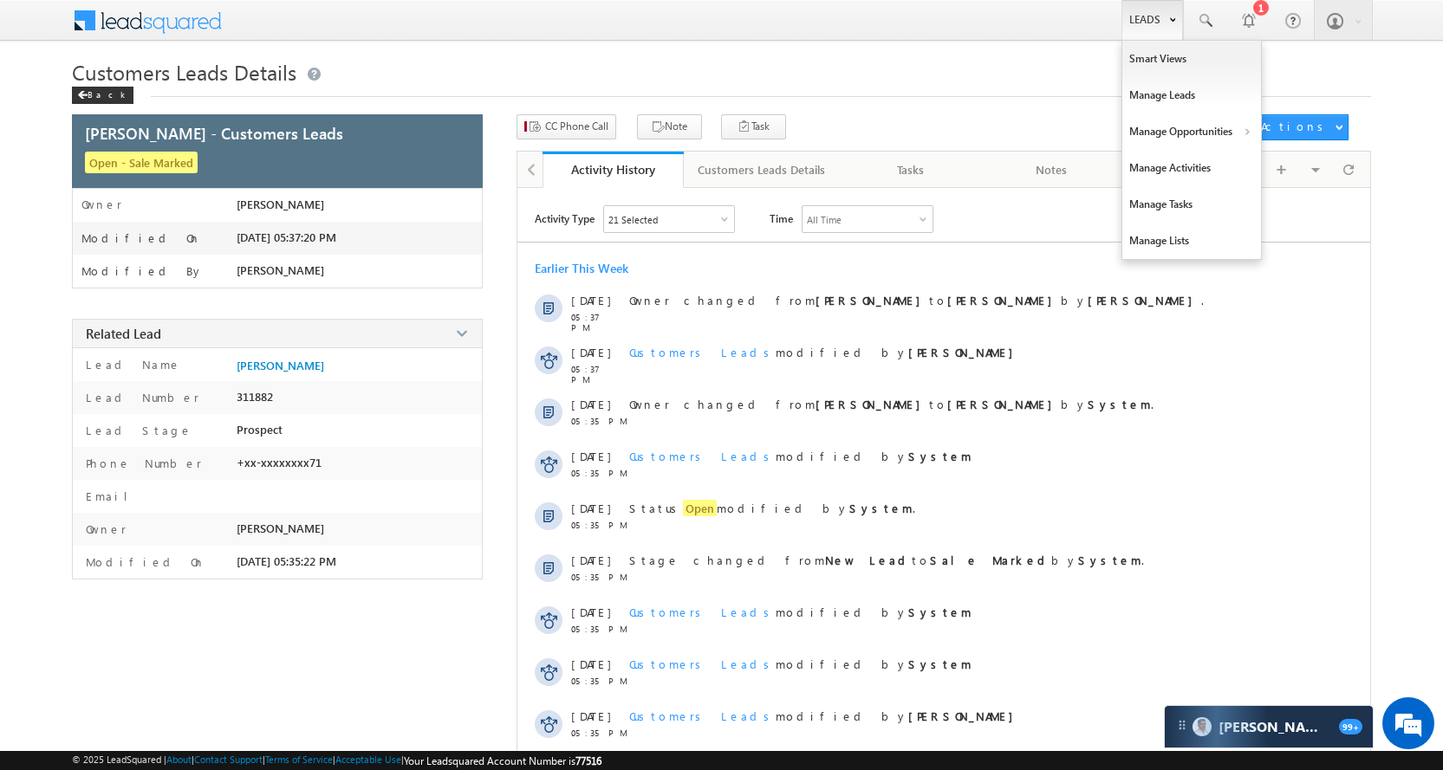
click at [1165, 15] on link "Leads" at bounding box center [1152, 20] width 62 height 40
click at [1221, 139] on link "Manage Opportunities" at bounding box center [1191, 132] width 139 height 36
click at [1308, 163] on link "Customers Leads" at bounding box center [1342, 169] width 159 height 36
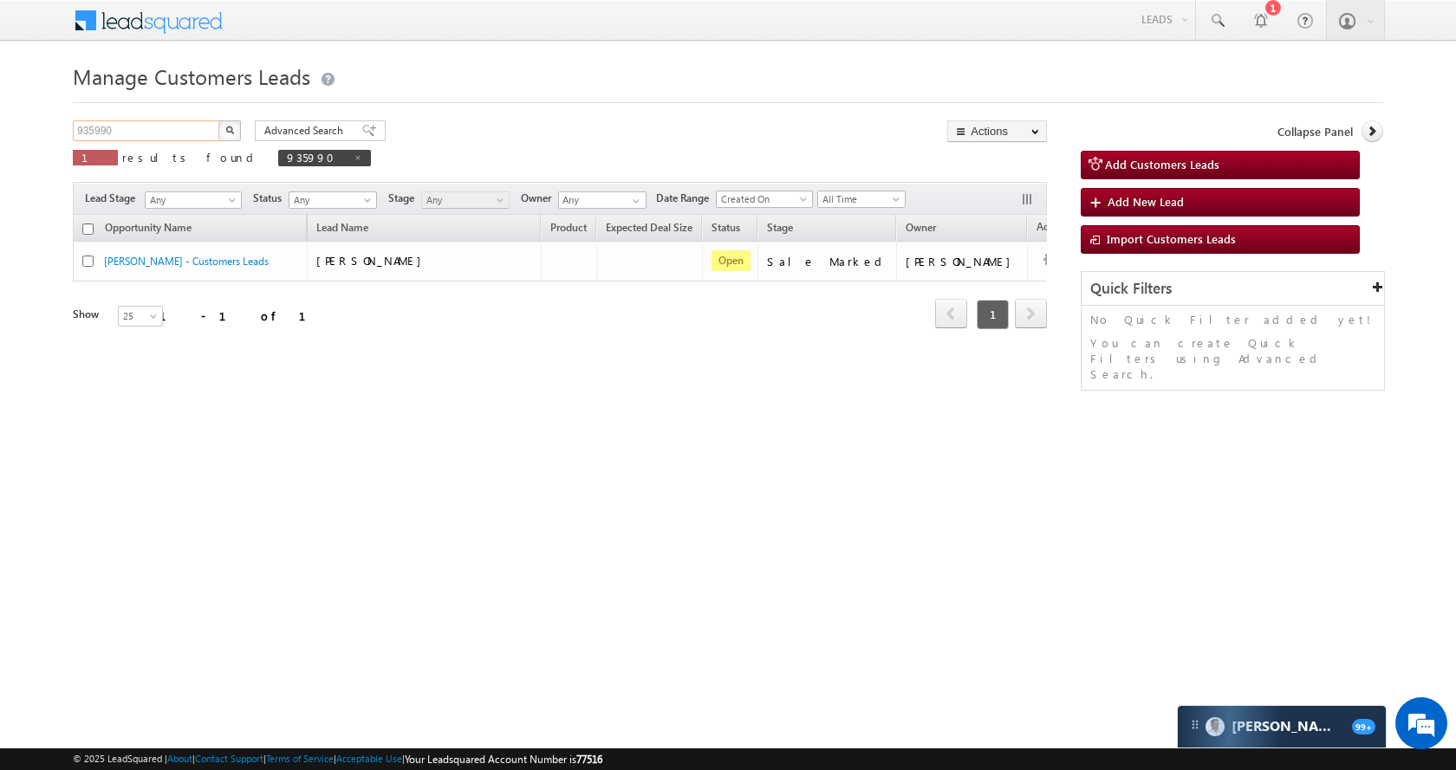
click at [129, 132] on input "935990" at bounding box center [147, 130] width 148 height 21
paste input "53461"
type input "953461"
click at [225, 128] on img "button" at bounding box center [229, 130] width 9 height 9
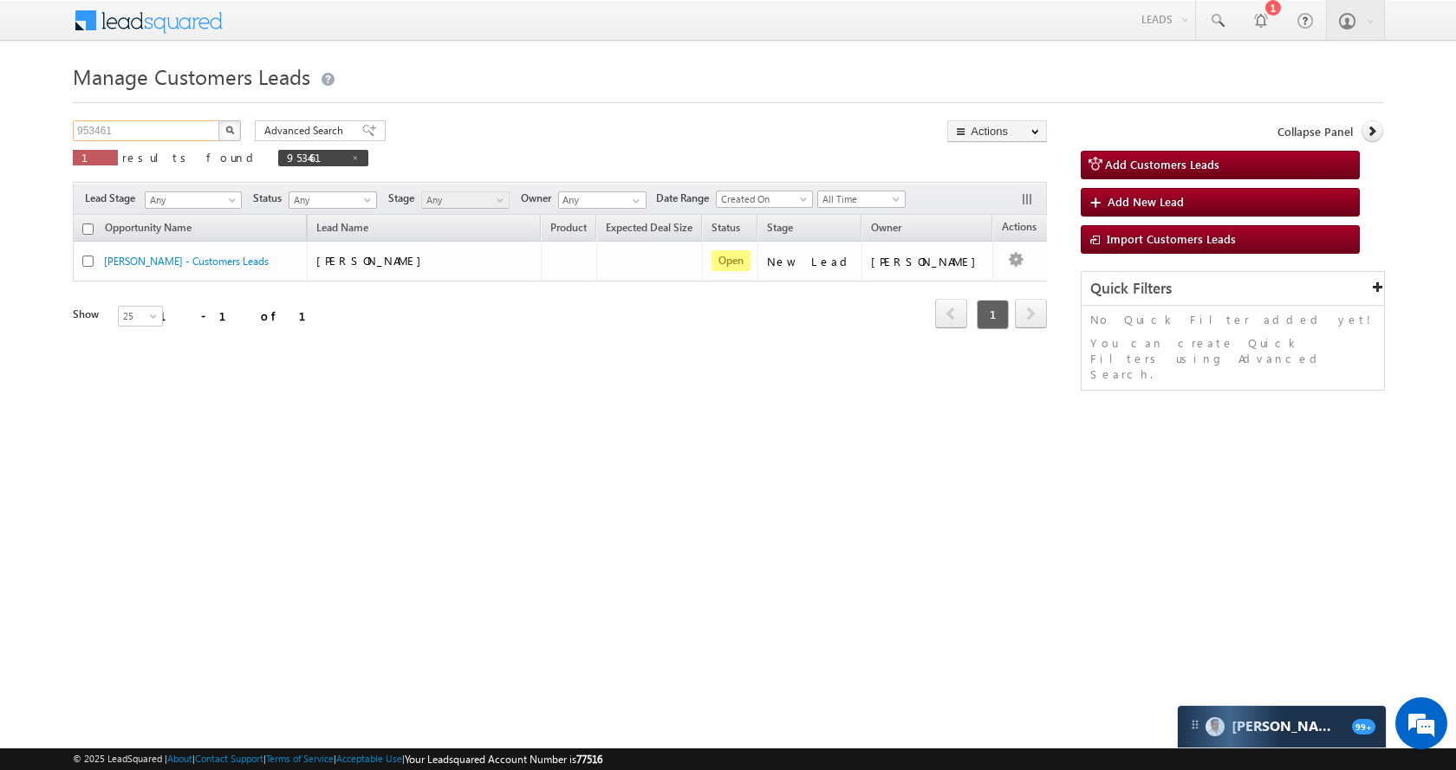
click at [166, 131] on input "953461" at bounding box center [147, 130] width 148 height 21
paste input "2625"
type input "952625"
click at [235, 133] on button "button" at bounding box center [229, 130] width 23 height 21
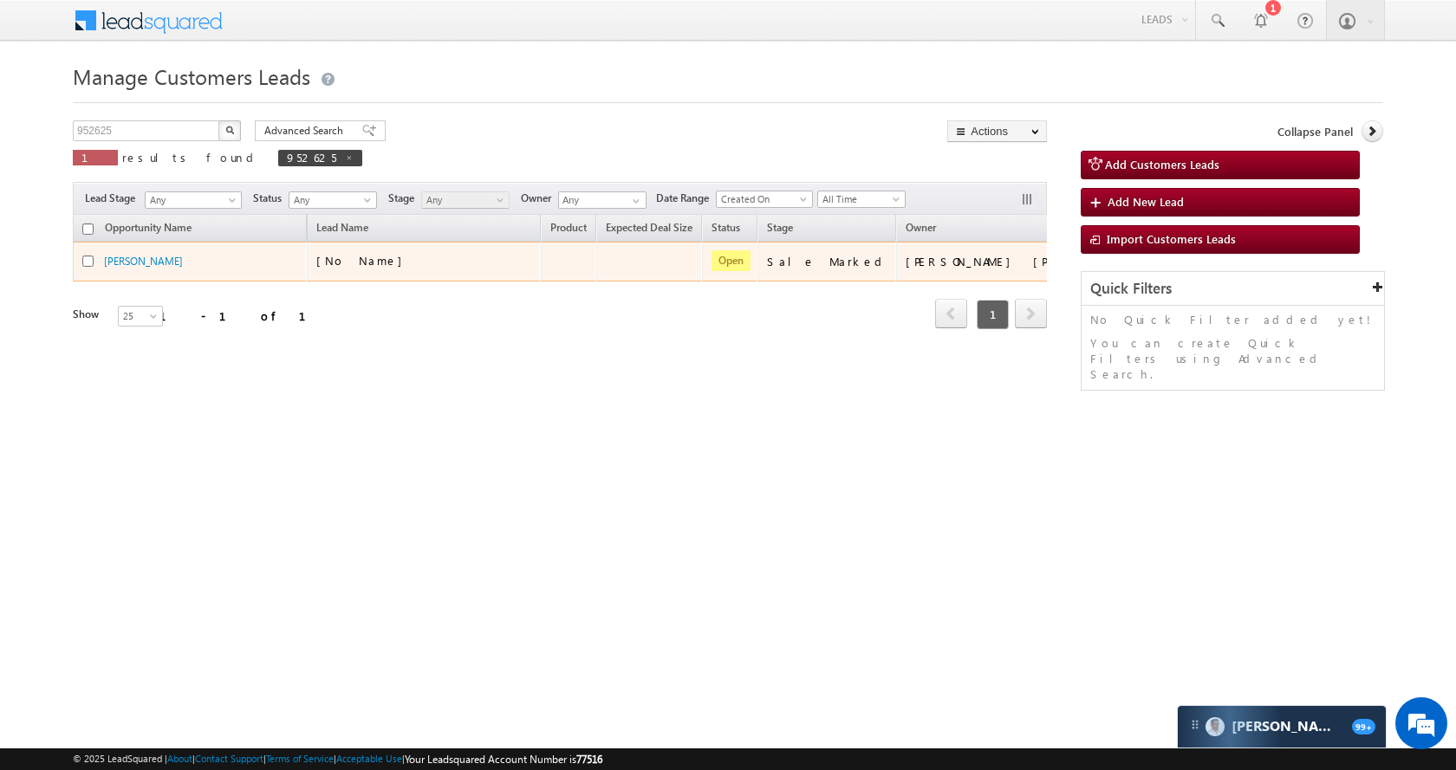
click at [130, 272] on div "[PERSON_NAME]" at bounding box center [190, 265] width 217 height 24
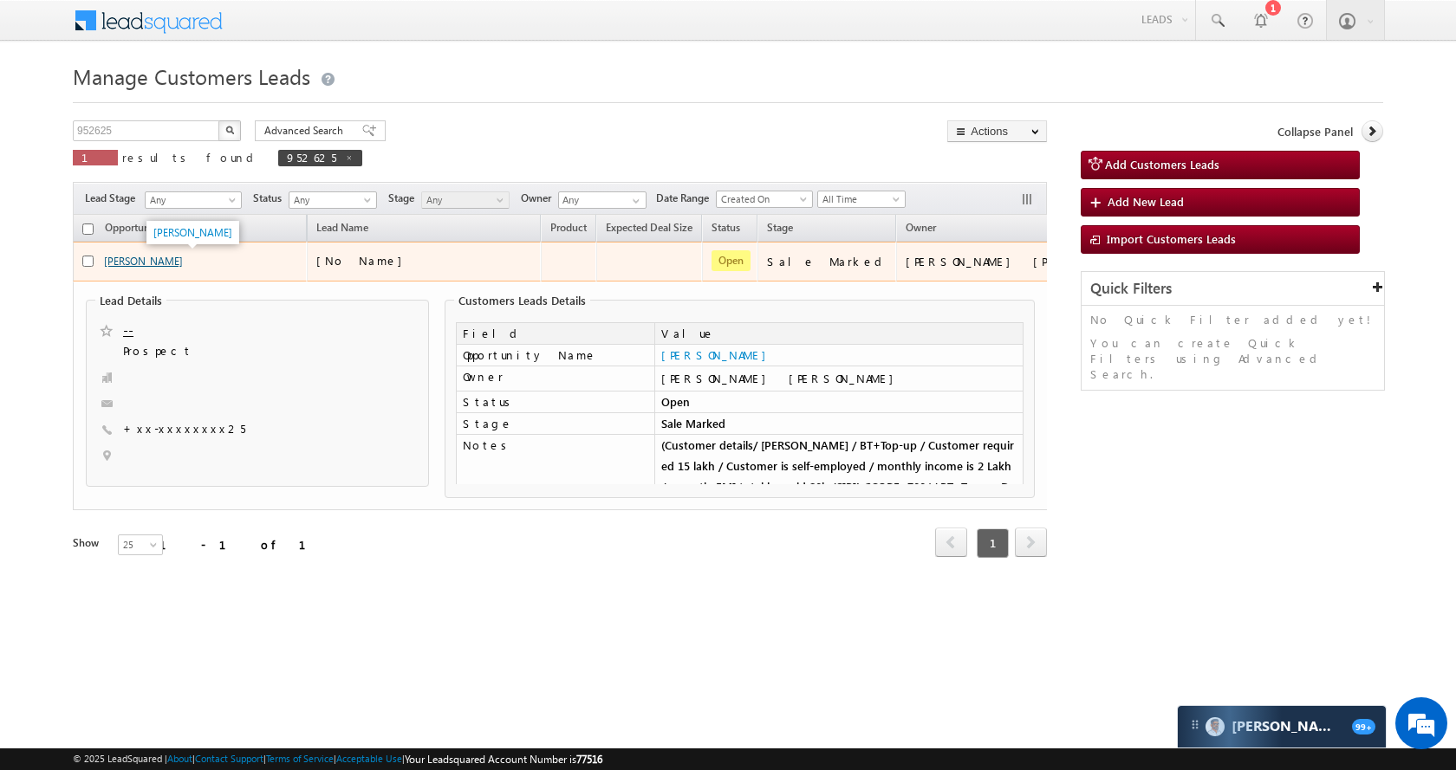
click at [151, 266] on link "[PERSON_NAME]" at bounding box center [143, 261] width 79 height 13
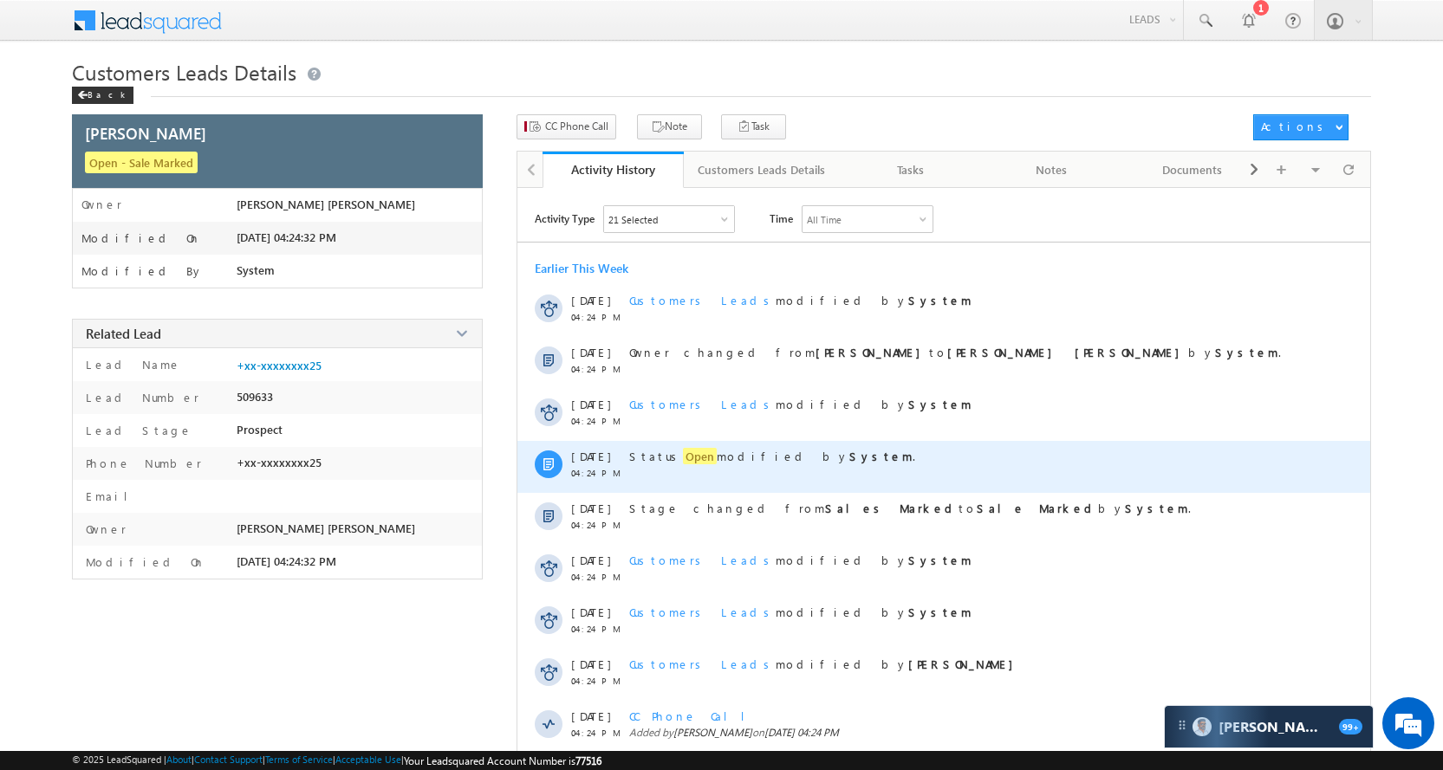
click at [675, 445] on div "Status Open modified by System ." at bounding box center [963, 467] width 668 height 52
click at [683, 452] on span "Open" at bounding box center [700, 456] width 34 height 16
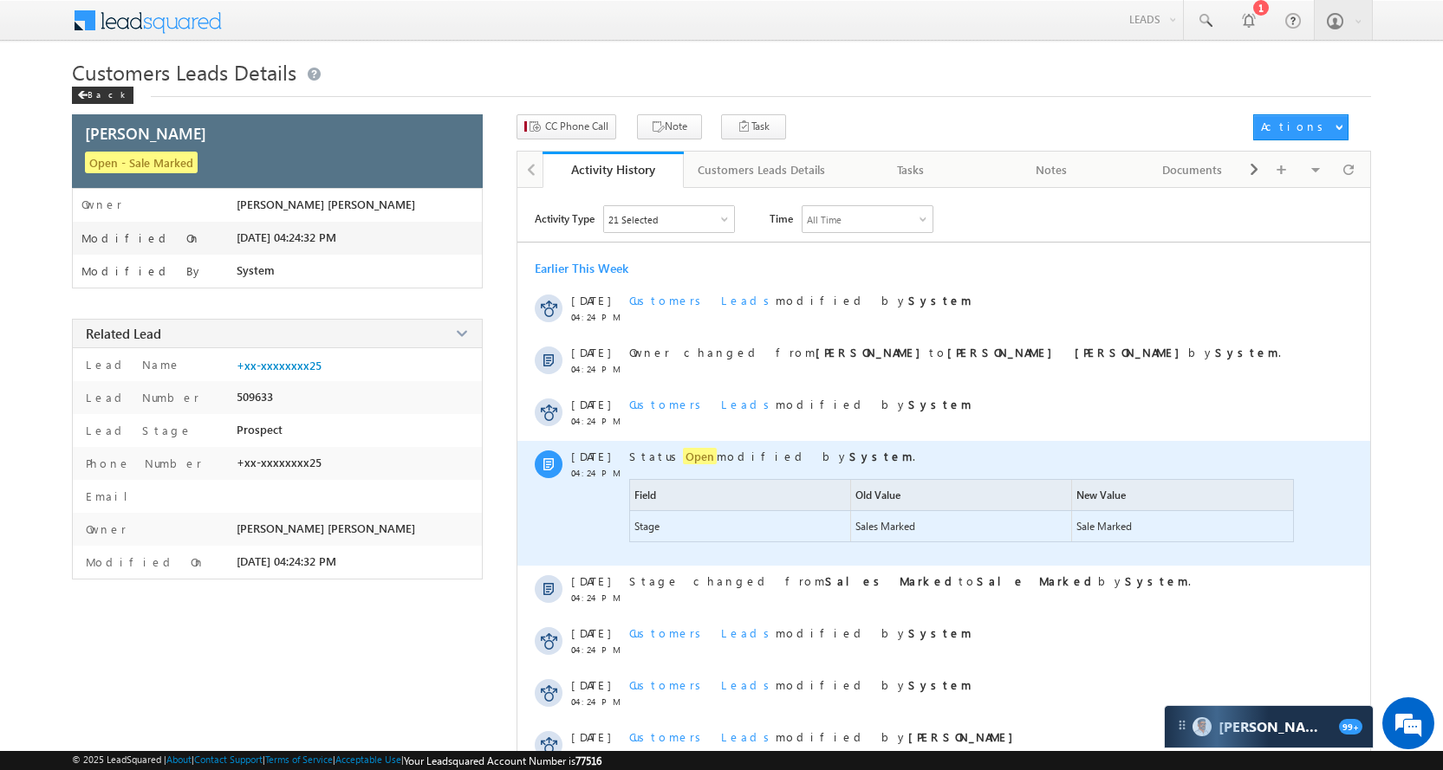
click at [683, 452] on span "Open" at bounding box center [700, 456] width 34 height 16
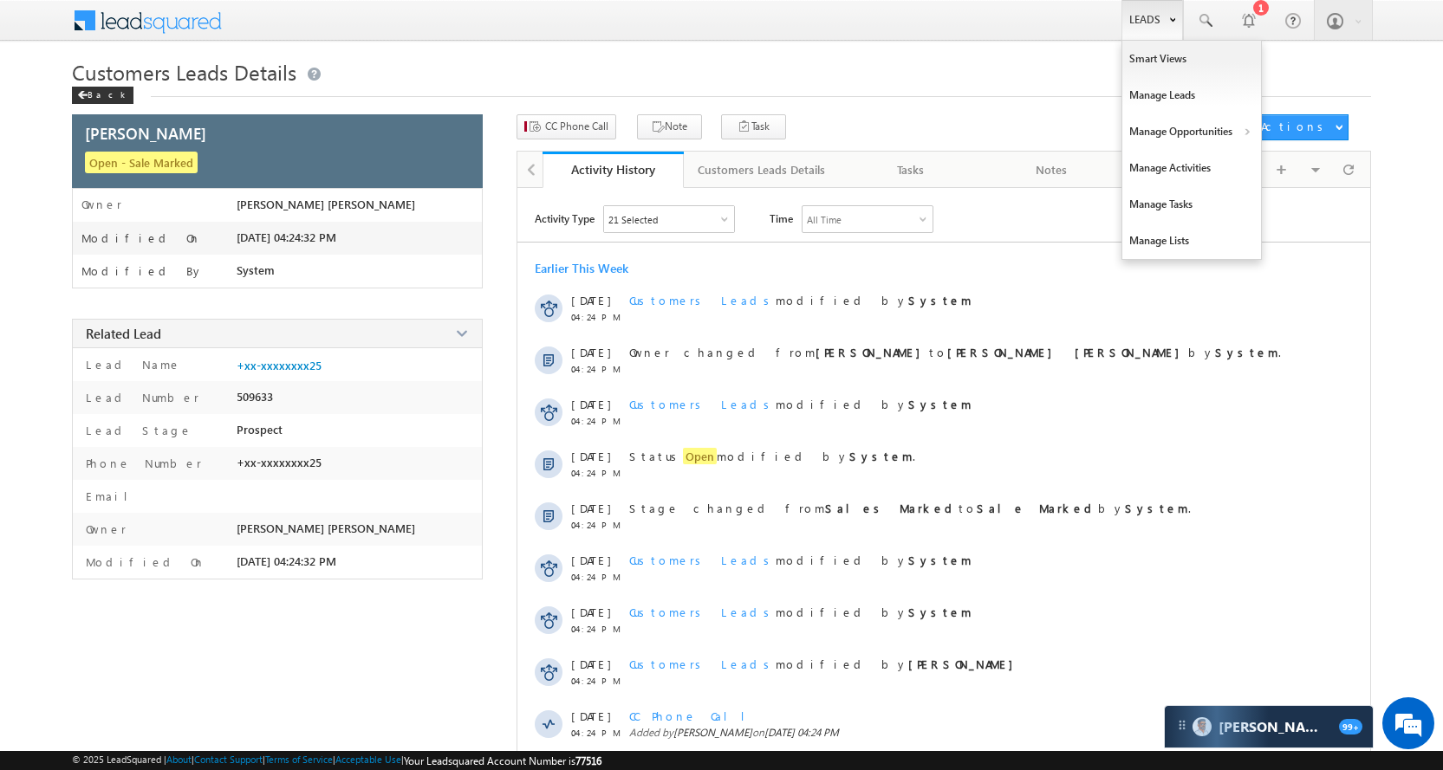
click at [1163, 37] on link "Leads" at bounding box center [1152, 20] width 62 height 40
click at [1191, 131] on link "Manage Opportunities" at bounding box center [1191, 132] width 139 height 36
click at [1370, 168] on link "Customers Leads" at bounding box center [1342, 169] width 159 height 36
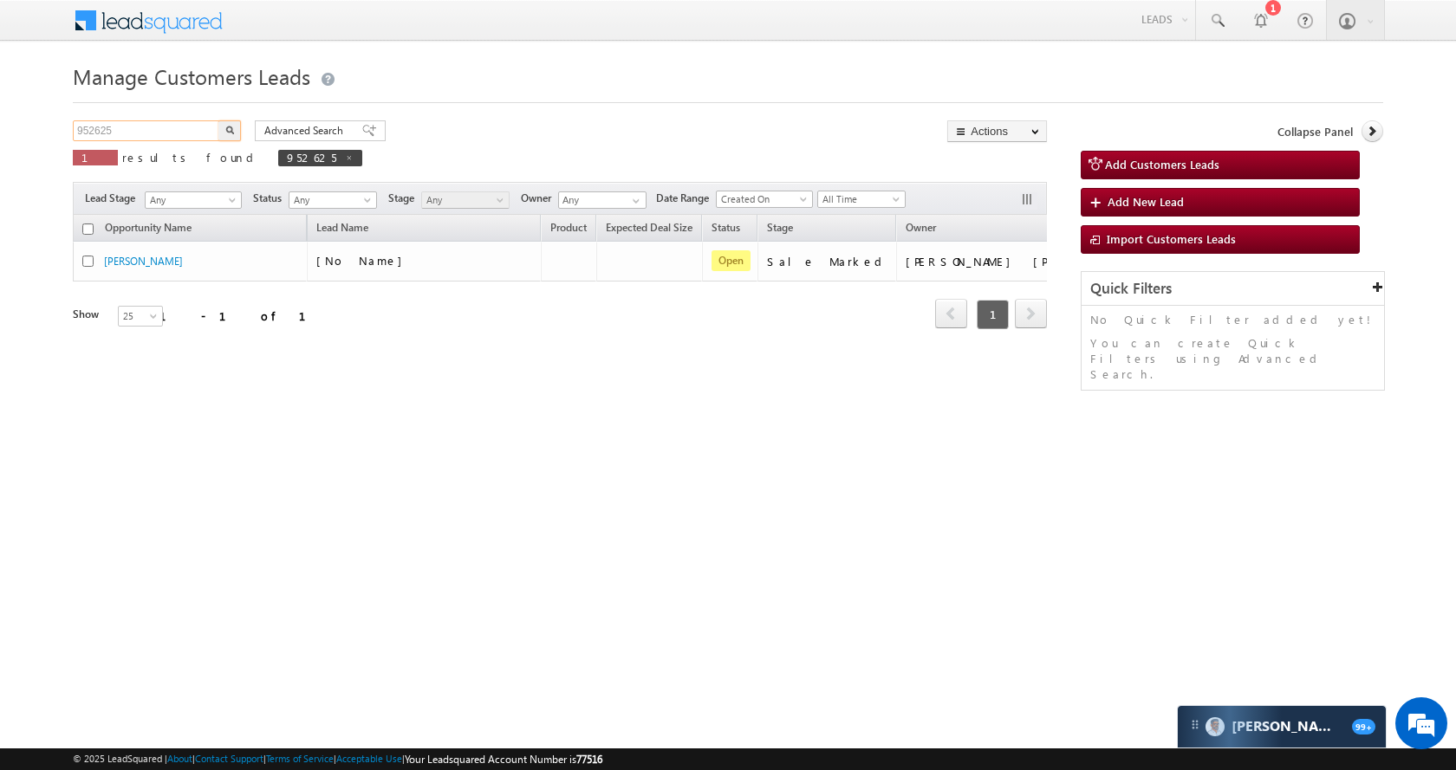
click at [174, 125] on input "952625" at bounding box center [147, 130] width 148 height 21
paste input "580"
click at [216, 133] on input "952580" at bounding box center [147, 130] width 148 height 21
click at [233, 125] on button "button" at bounding box center [229, 130] width 23 height 21
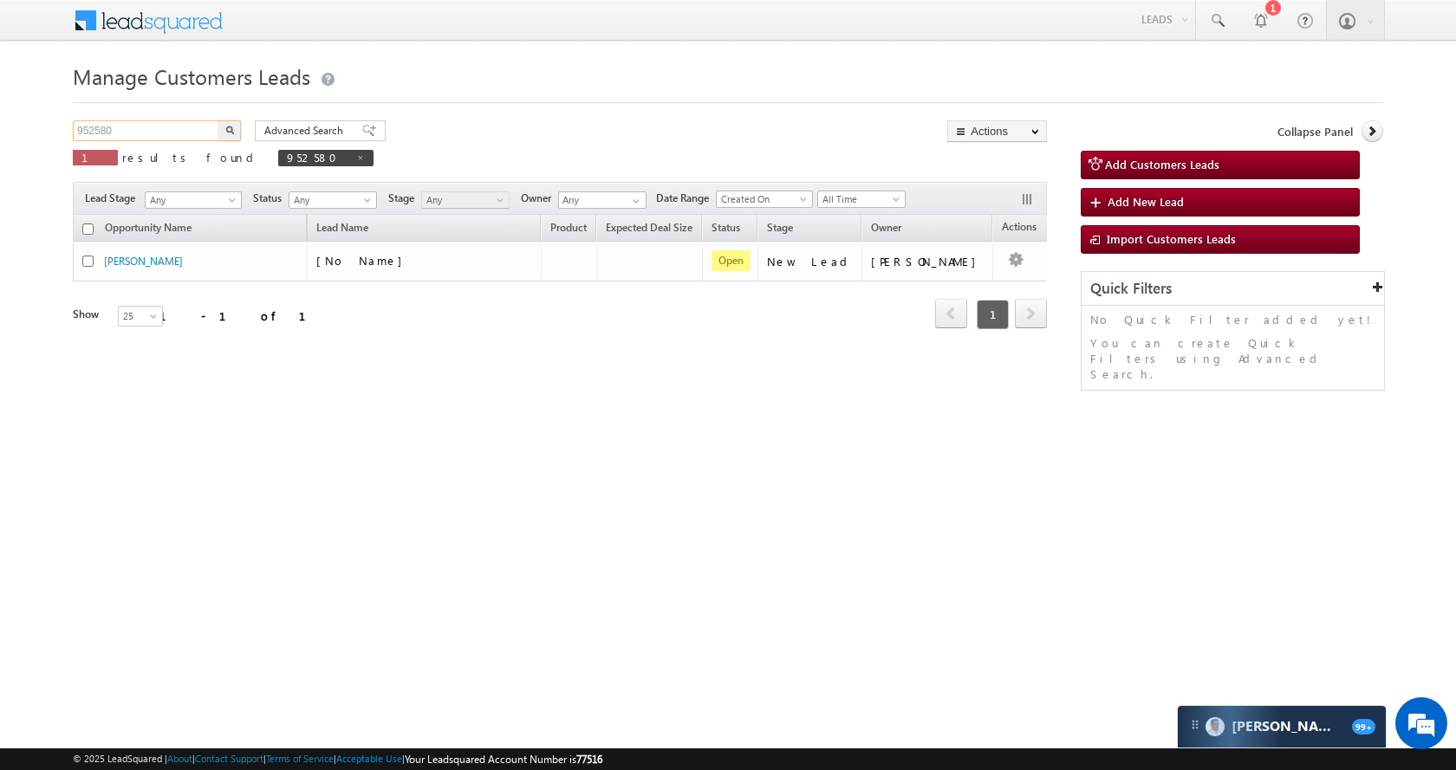
click at [181, 137] on input "952580" at bounding box center [147, 130] width 148 height 21
paste input "113"
click at [236, 131] on button "button" at bounding box center [229, 130] width 23 height 21
click at [167, 132] on input "952113" at bounding box center [147, 130] width 148 height 21
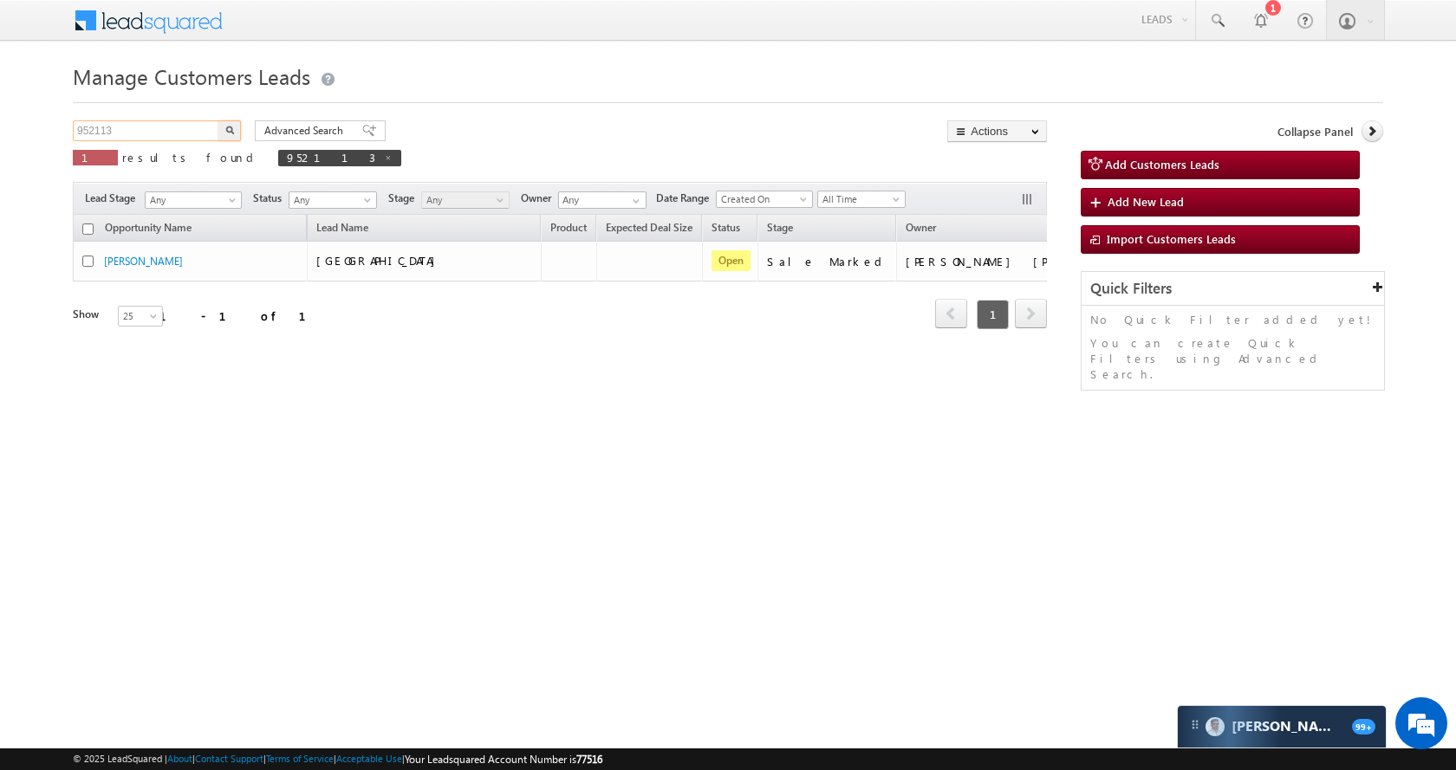
click at [167, 132] on input "952113" at bounding box center [147, 130] width 148 height 21
paste input "27"
click at [228, 128] on img "button" at bounding box center [229, 130] width 9 height 9
click at [130, 134] on input "952127" at bounding box center [147, 130] width 148 height 21
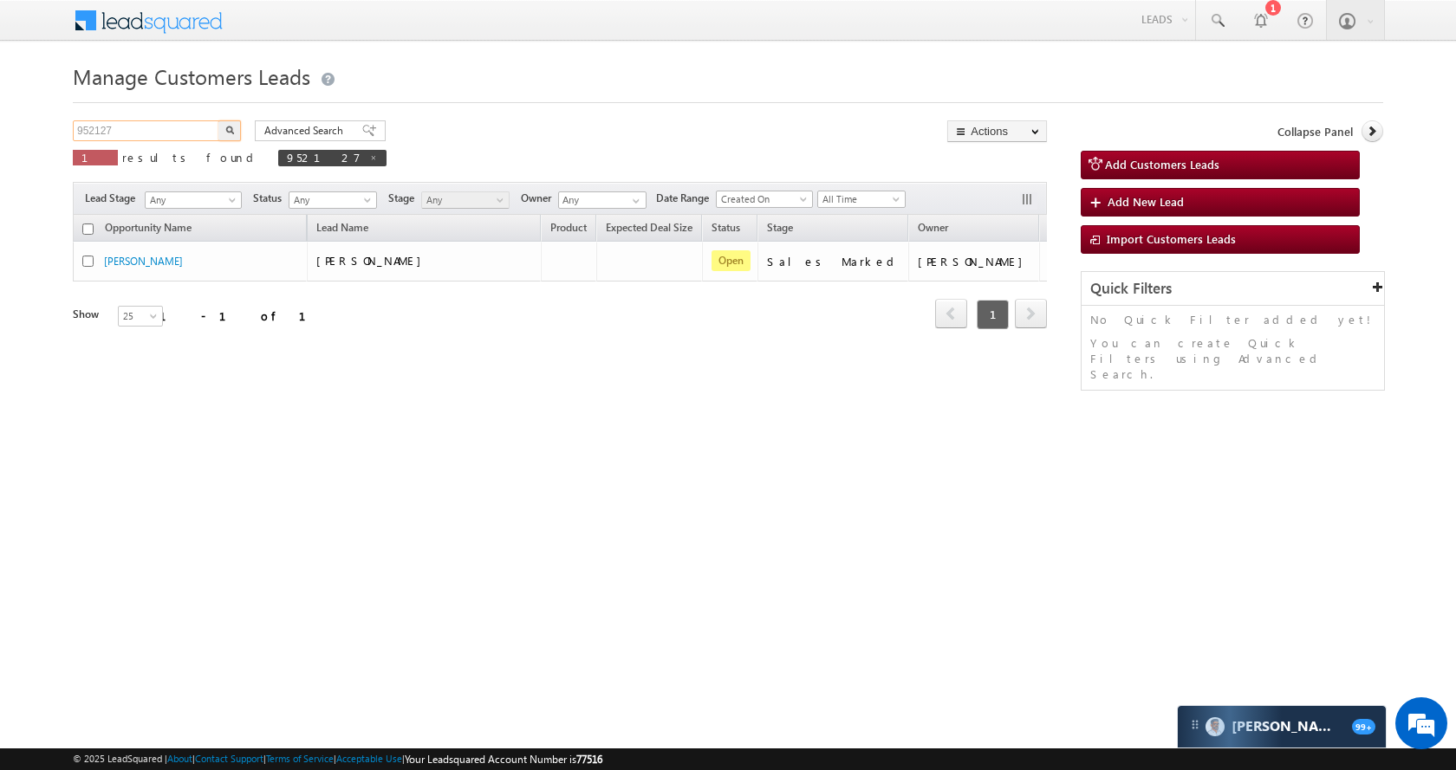
paste input "1929"
click at [218, 131] on button "button" at bounding box center [229, 130] width 23 height 21
click at [186, 136] on input "951929" at bounding box center [147, 130] width 148 height 21
paste input "36026"
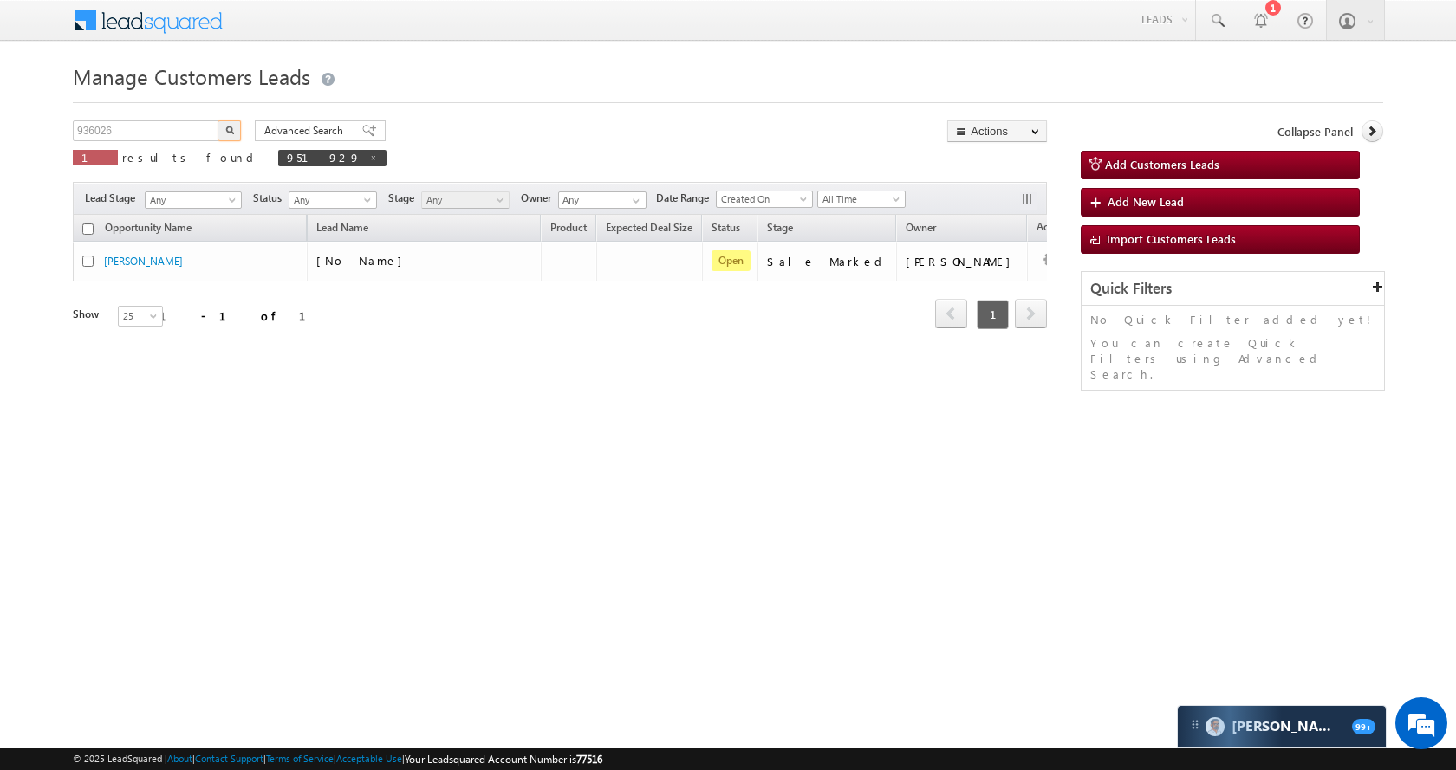
click at [235, 132] on button "button" at bounding box center [229, 130] width 23 height 21
click at [181, 130] on input "936026" at bounding box center [147, 130] width 148 height 21
paste input "46608"
click at [232, 127] on img "button" at bounding box center [229, 130] width 9 height 9
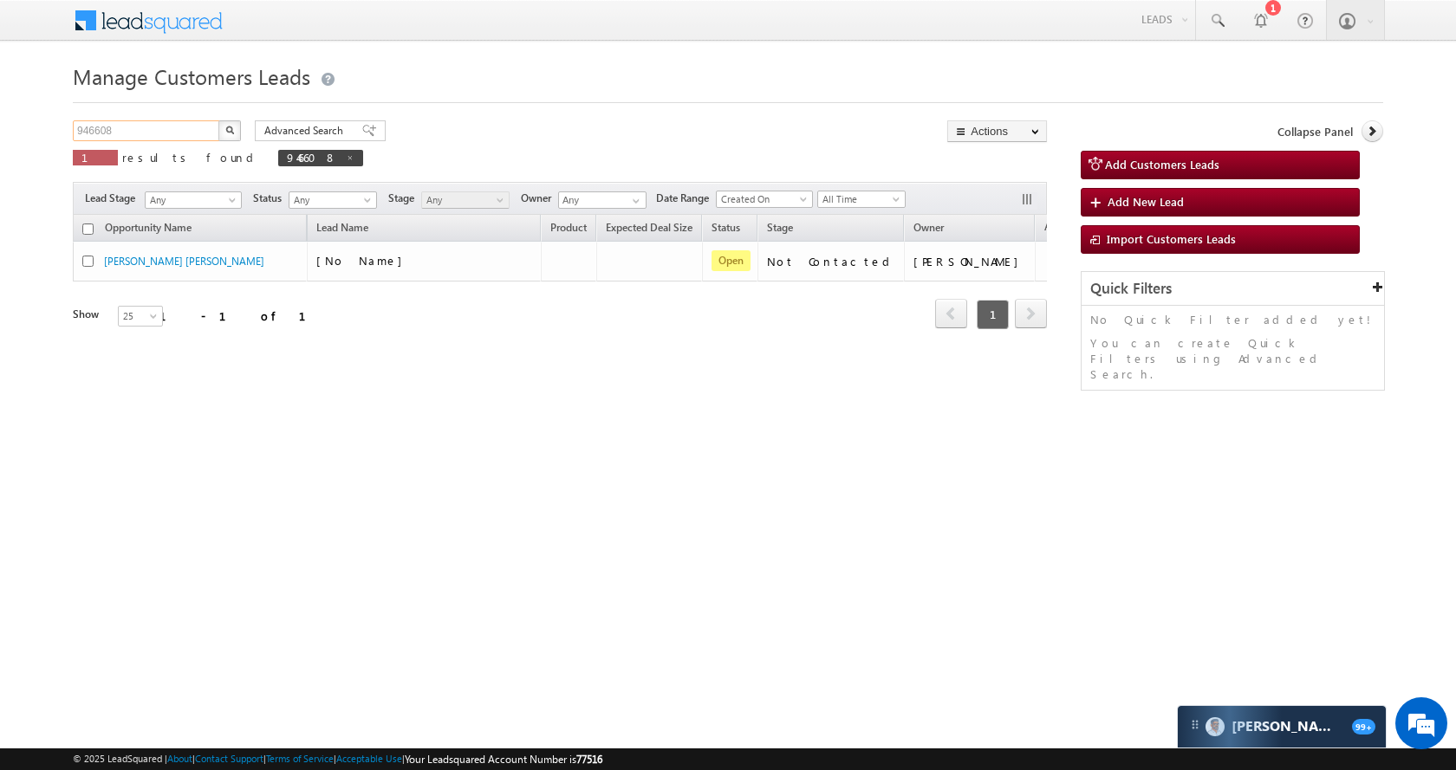
click at [200, 129] on input "946608" at bounding box center [147, 130] width 148 height 21
paste input "25096"
click at [235, 133] on button "button" at bounding box center [229, 130] width 23 height 21
click at [152, 114] on div "Manage Customers Leads 925096 X 1 results found 925096 Advanced Search Advanced…" at bounding box center [728, 274] width 1310 height 433
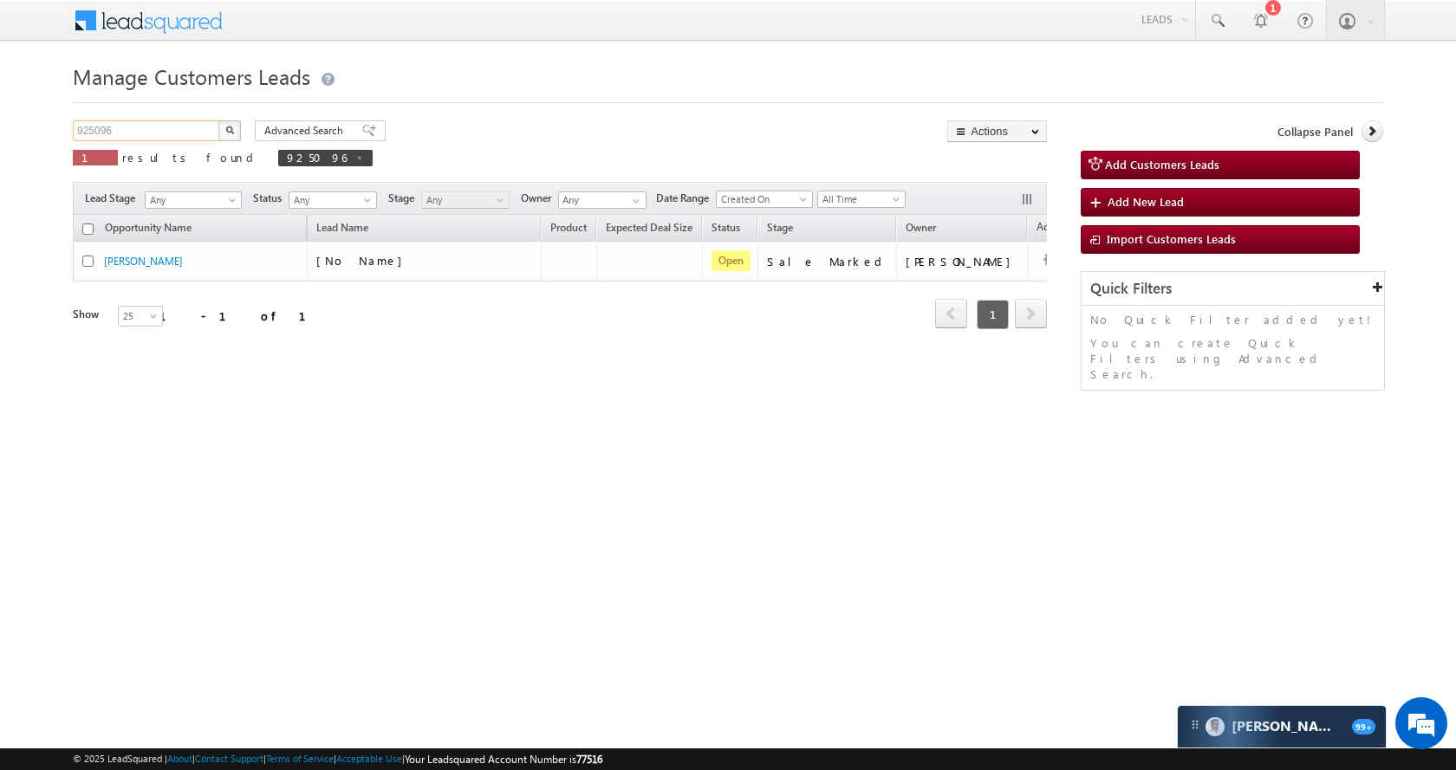
click at [142, 133] on input "925096" at bounding box center [147, 130] width 148 height 21
paste input "48889"
click at [233, 133] on img "button" at bounding box center [229, 130] width 9 height 9
click at [178, 139] on input "948889" at bounding box center [147, 130] width 148 height 21
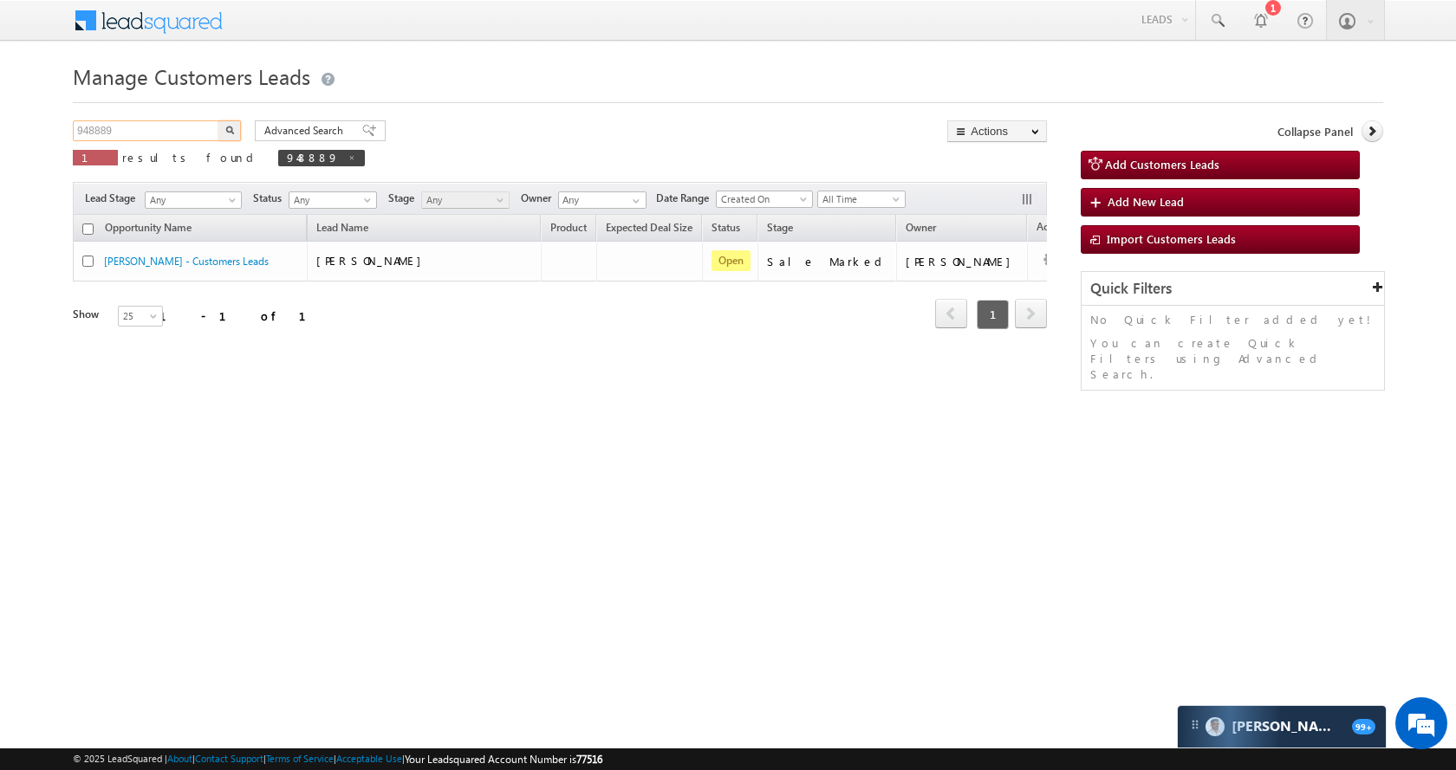
click at [178, 139] on input "948889" at bounding box center [147, 130] width 148 height 21
paste input "44"
click at [224, 131] on button "button" at bounding box center [229, 130] width 23 height 21
click at [167, 130] on input "948844" at bounding box center [147, 130] width 148 height 21
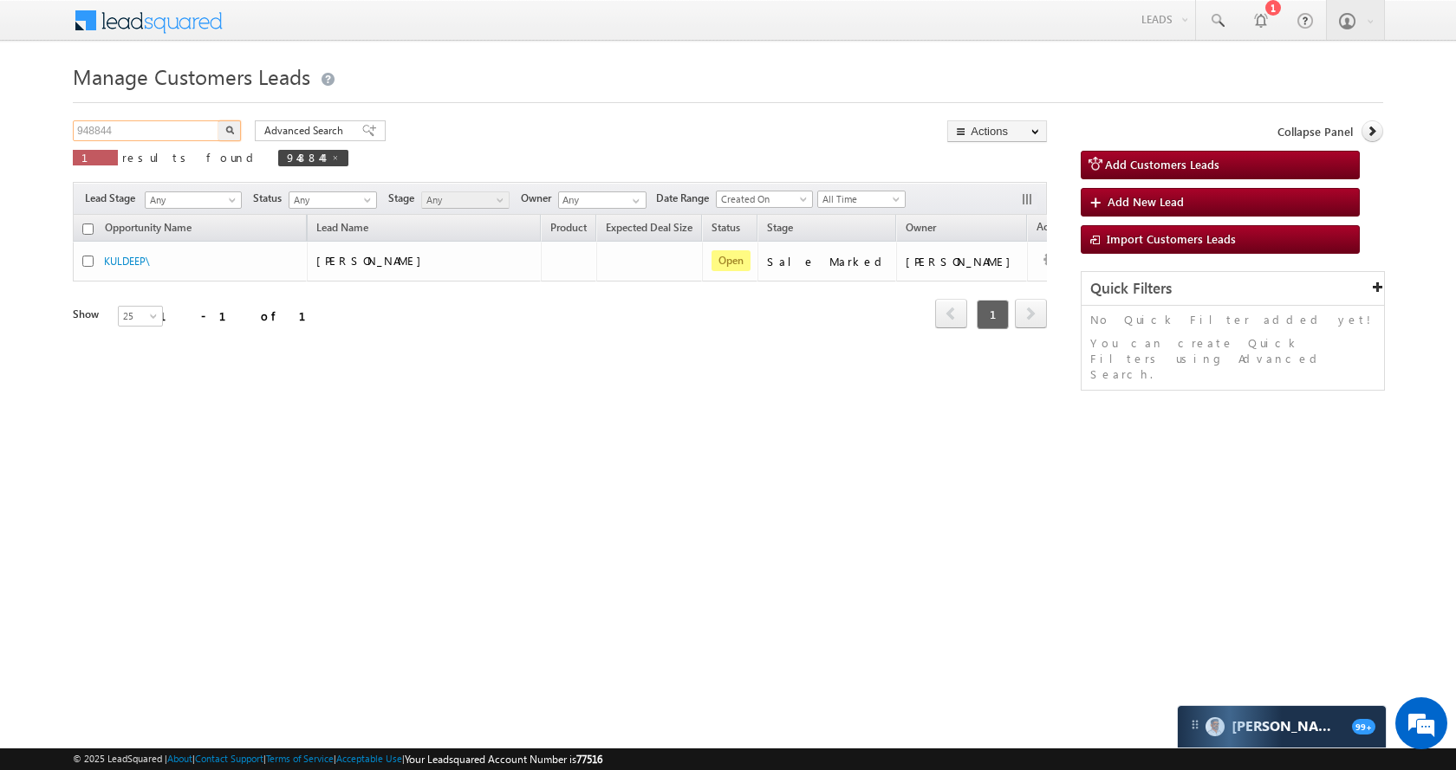
paste input "85"
type input "948885"
click at [226, 127] on img "button" at bounding box center [229, 130] width 9 height 9
